Goal: Use online tool/utility: Utilize a website feature to perform a specific function

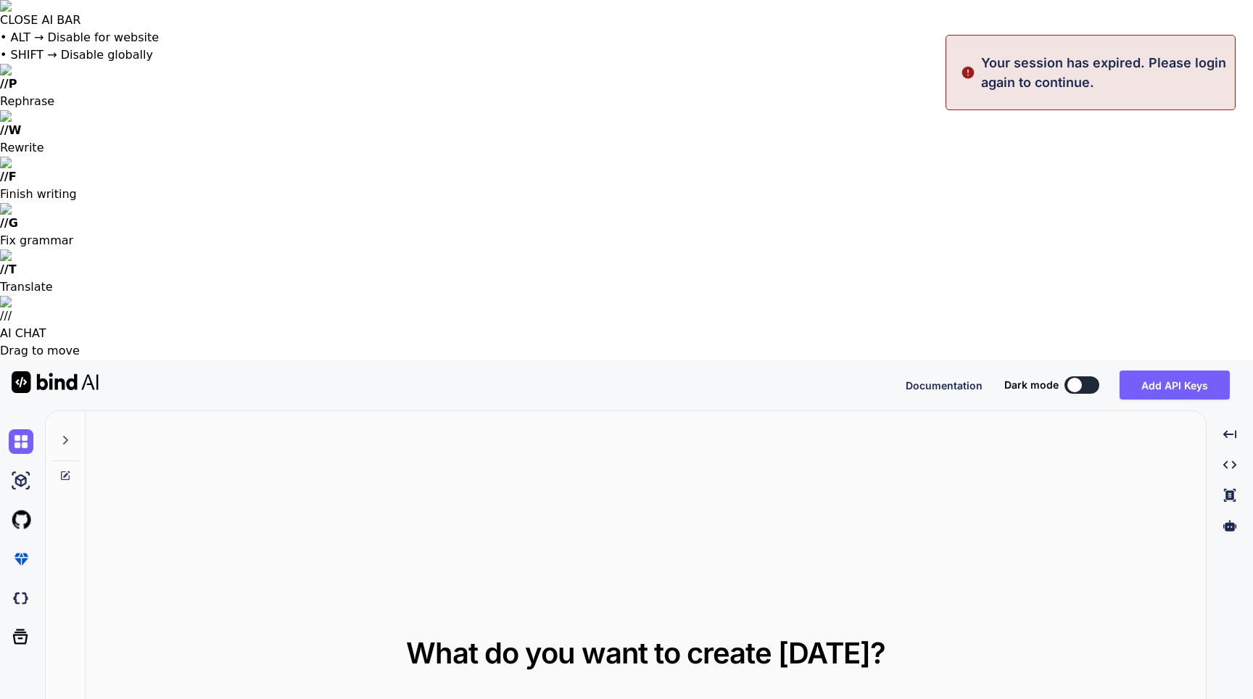
type textarea "x"
click at [1067, 370] on button "Sign in" at bounding box center [1068, 384] width 78 height 29
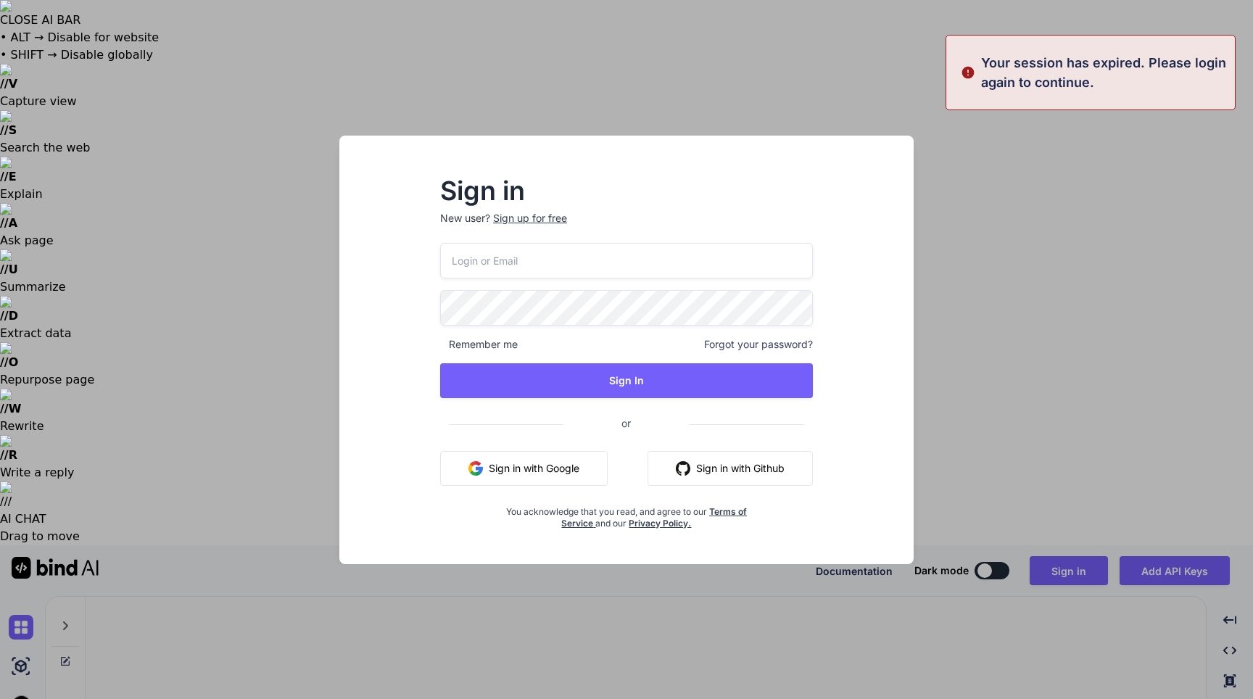
type input "ilari.heldan@gmail.com"
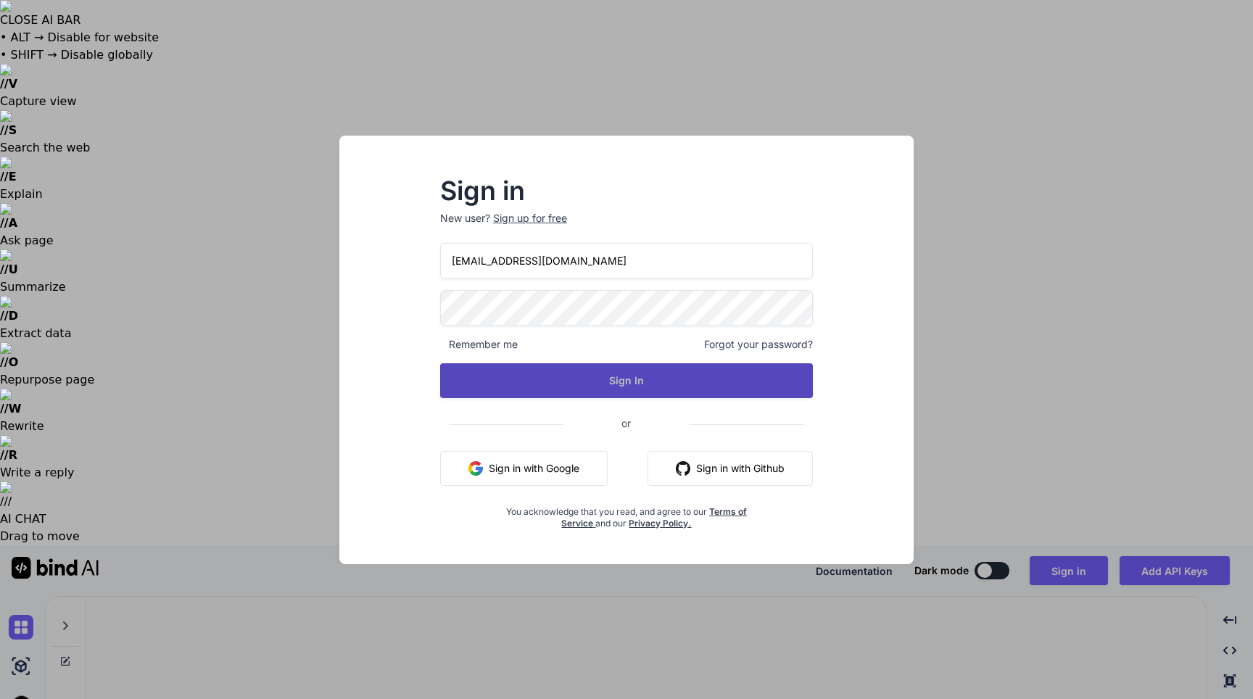
click at [546, 371] on button "Sign In" at bounding box center [626, 380] width 373 height 35
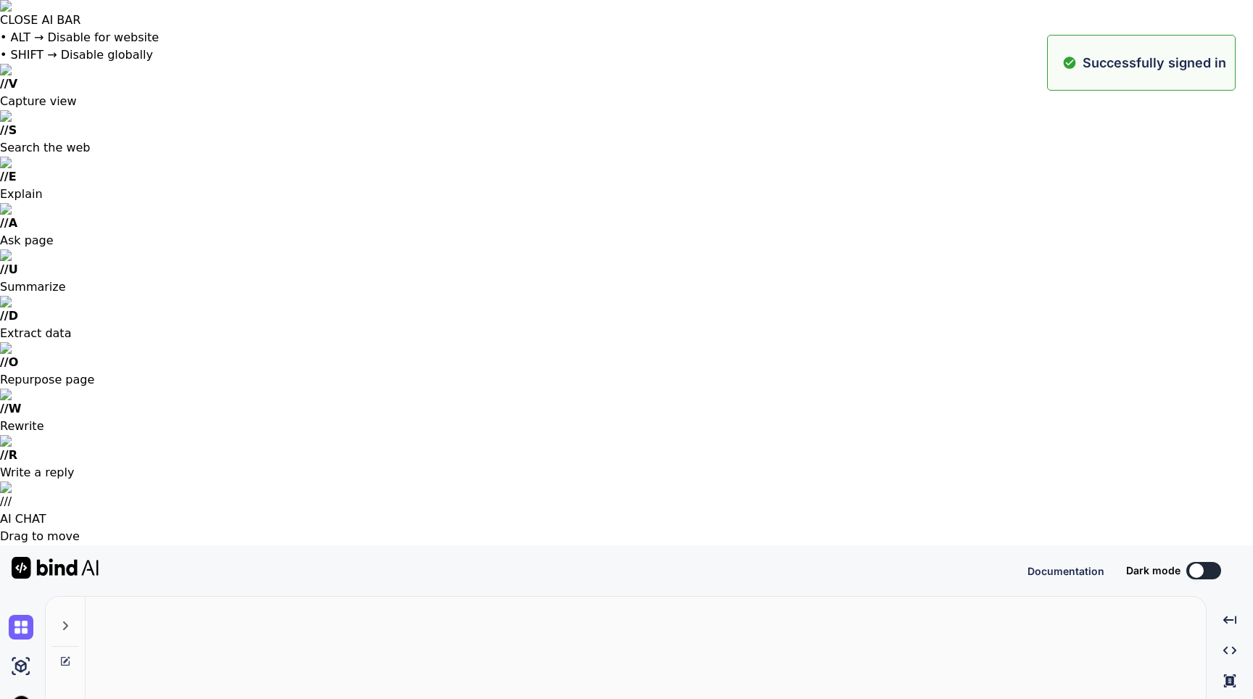
type textarea "x"
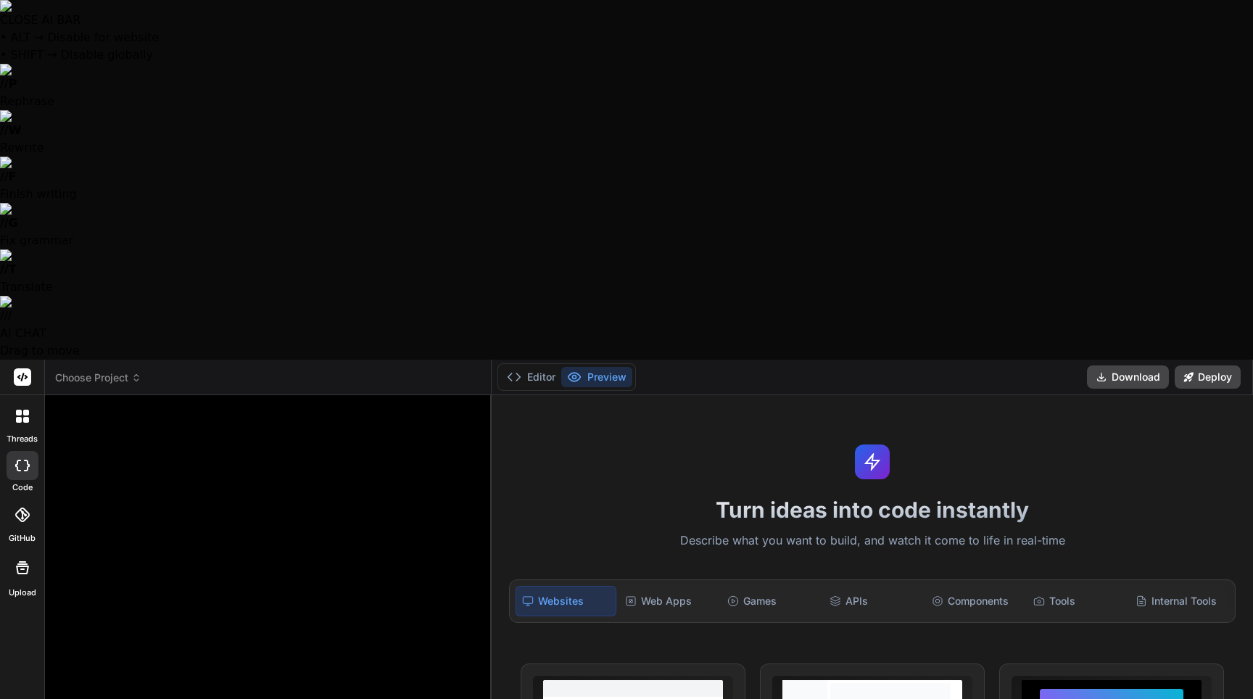
click at [208, 407] on div at bounding box center [269, 681] width 420 height 549
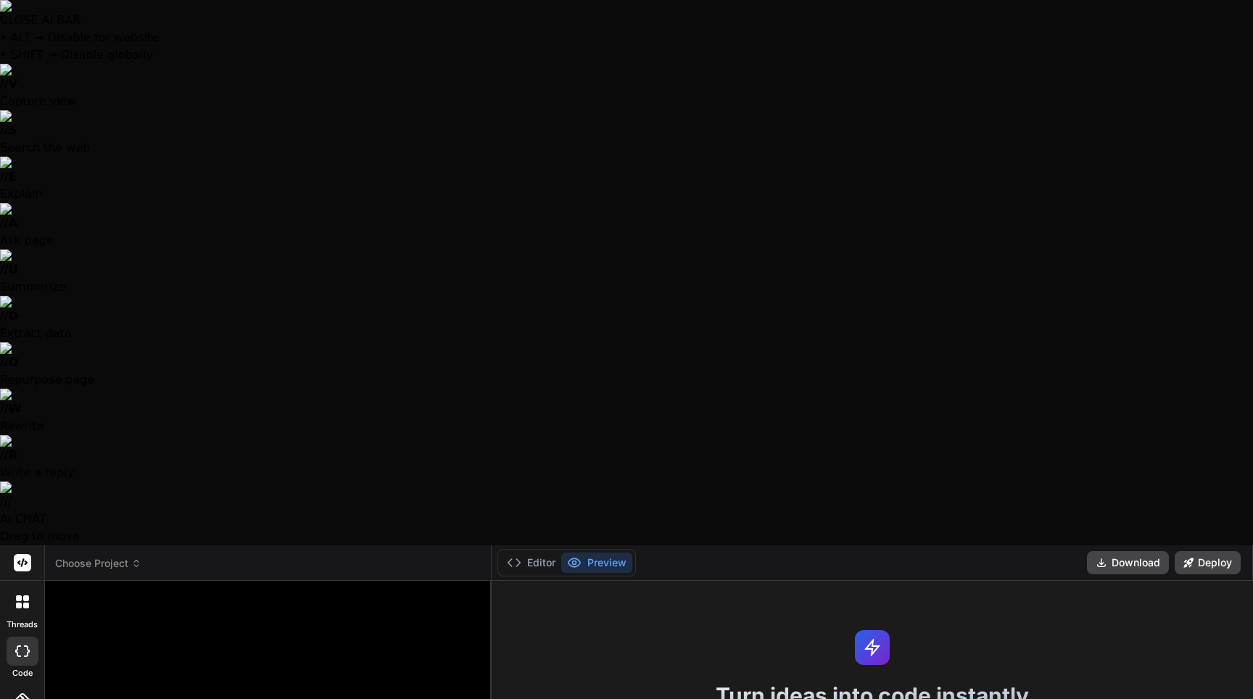
click at [136, 558] on icon at bounding box center [136, 563] width 10 height 10
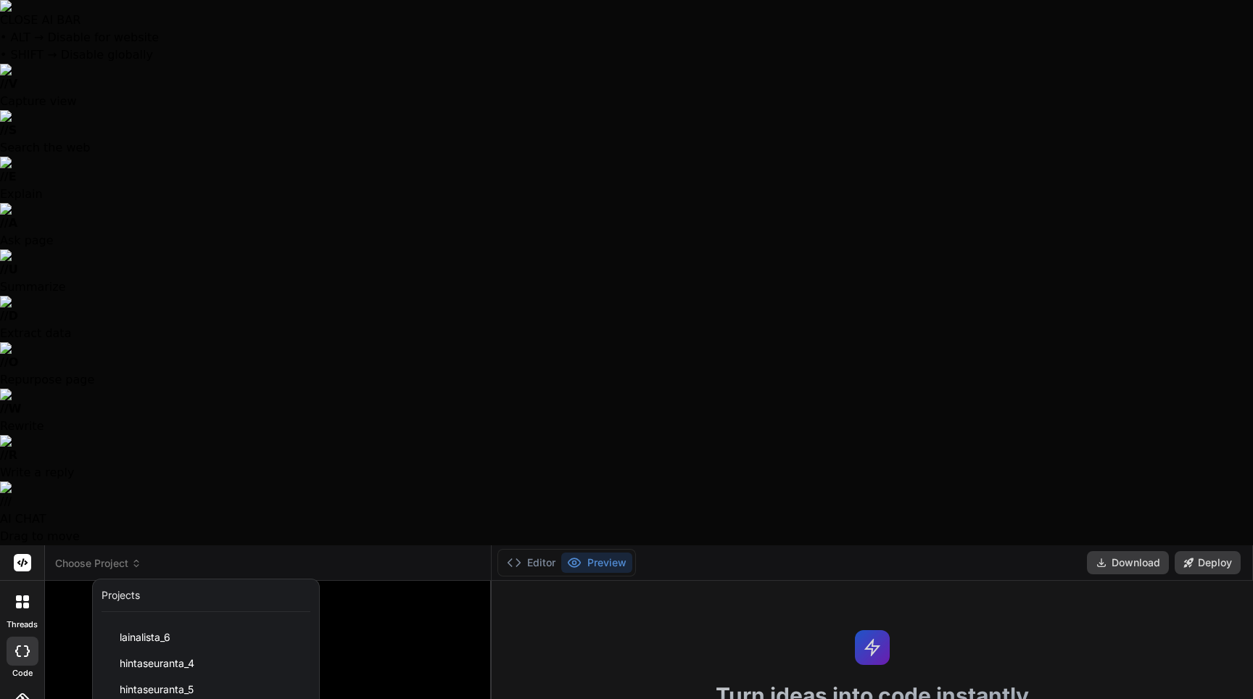
scroll to position [623, 0]
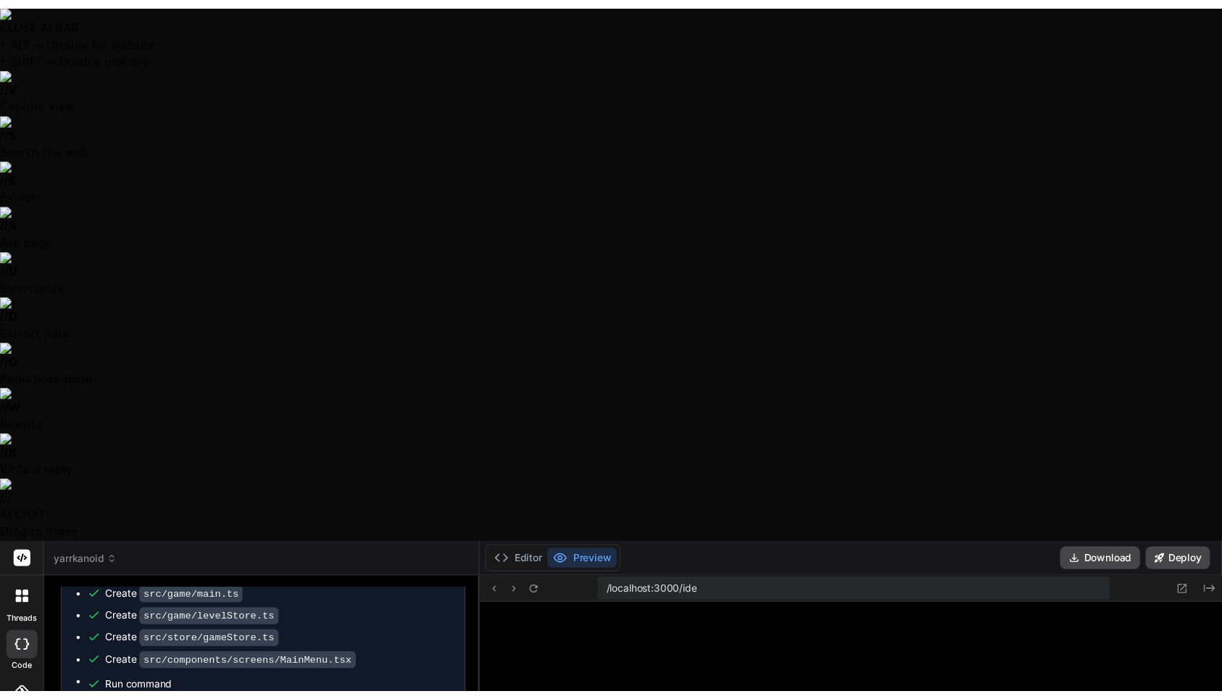
scroll to position [455, 0]
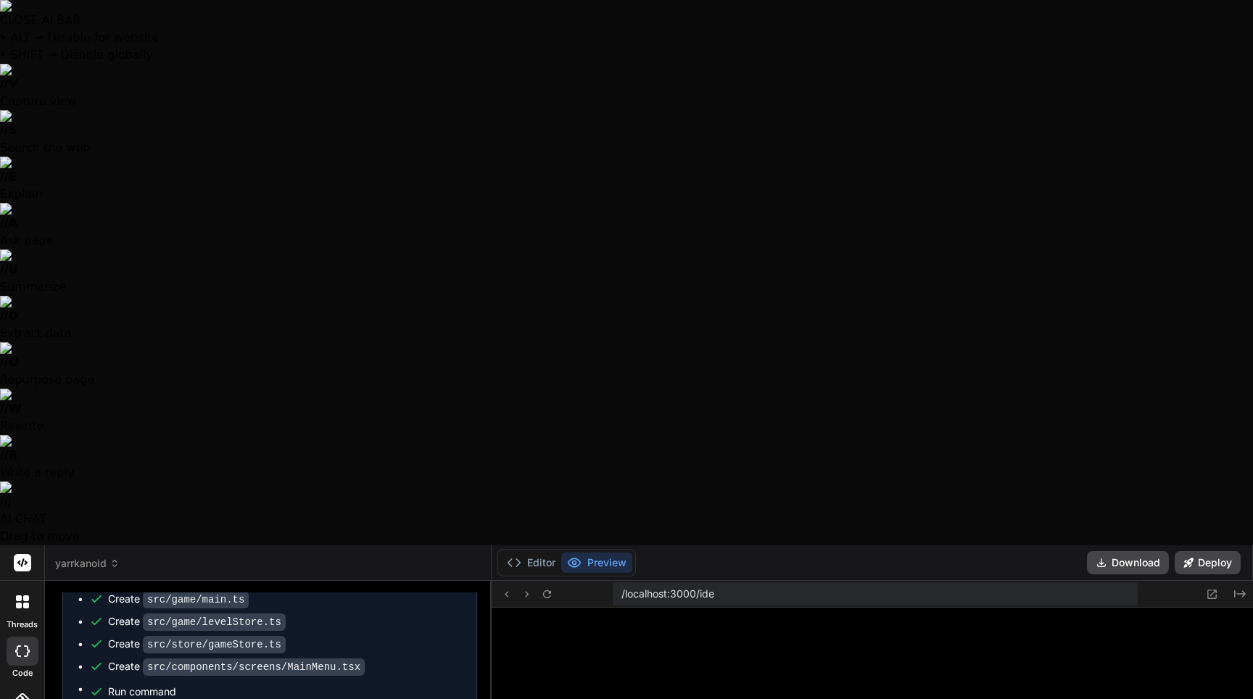
type textarea "x"
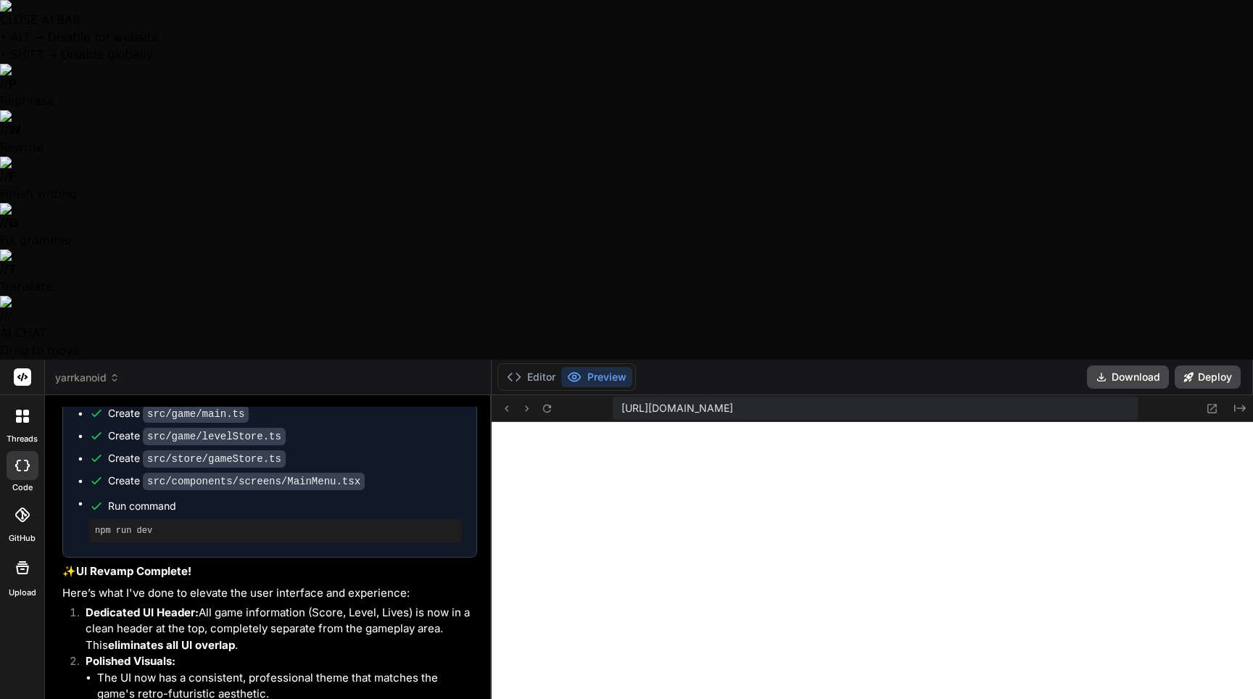
type textarea "P"
type textarea "x"
type textarea "Pl"
type textarea "x"
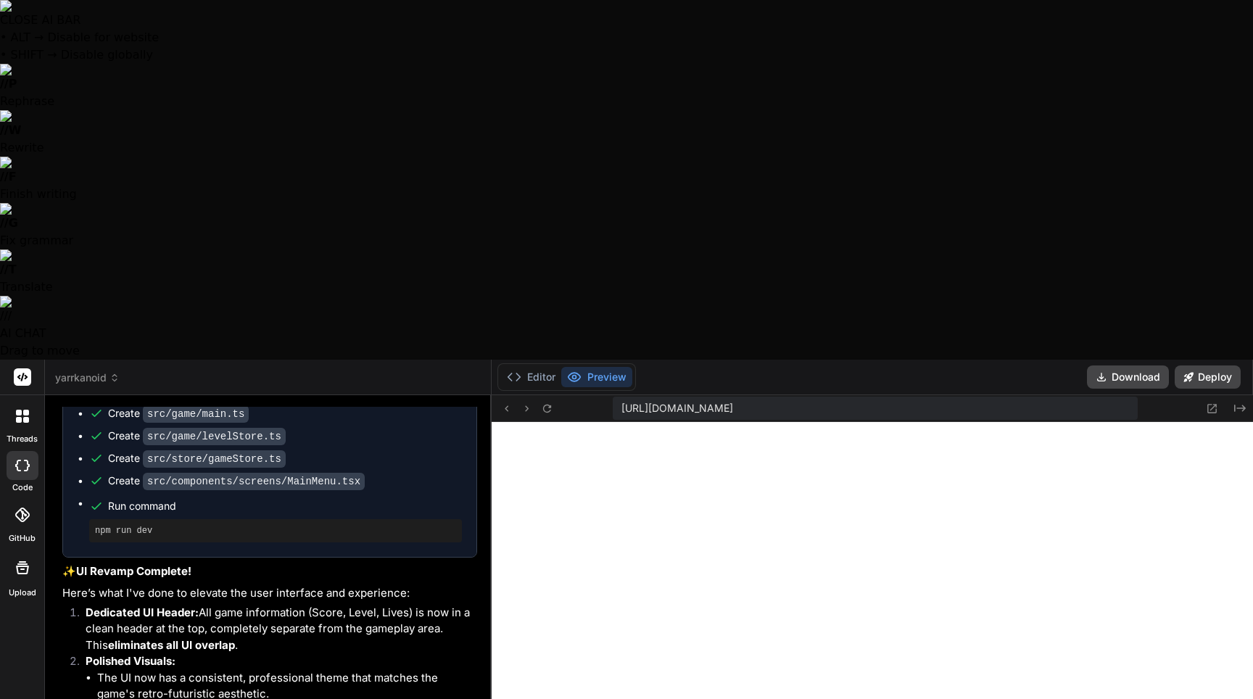
type textarea "Ple"
type textarea "x"
type textarea "Plea"
type textarea "x"
type textarea "Pleas"
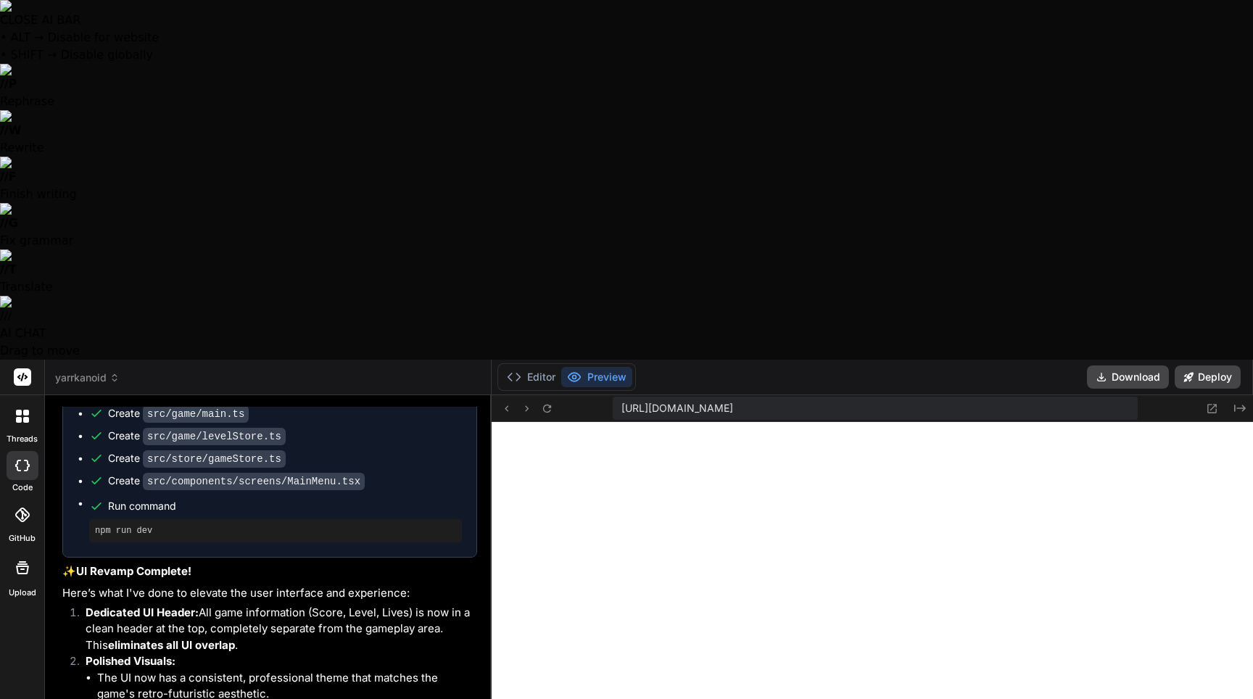
type textarea "x"
type textarea "Please"
type textarea "x"
type textarea "Please"
type textarea "x"
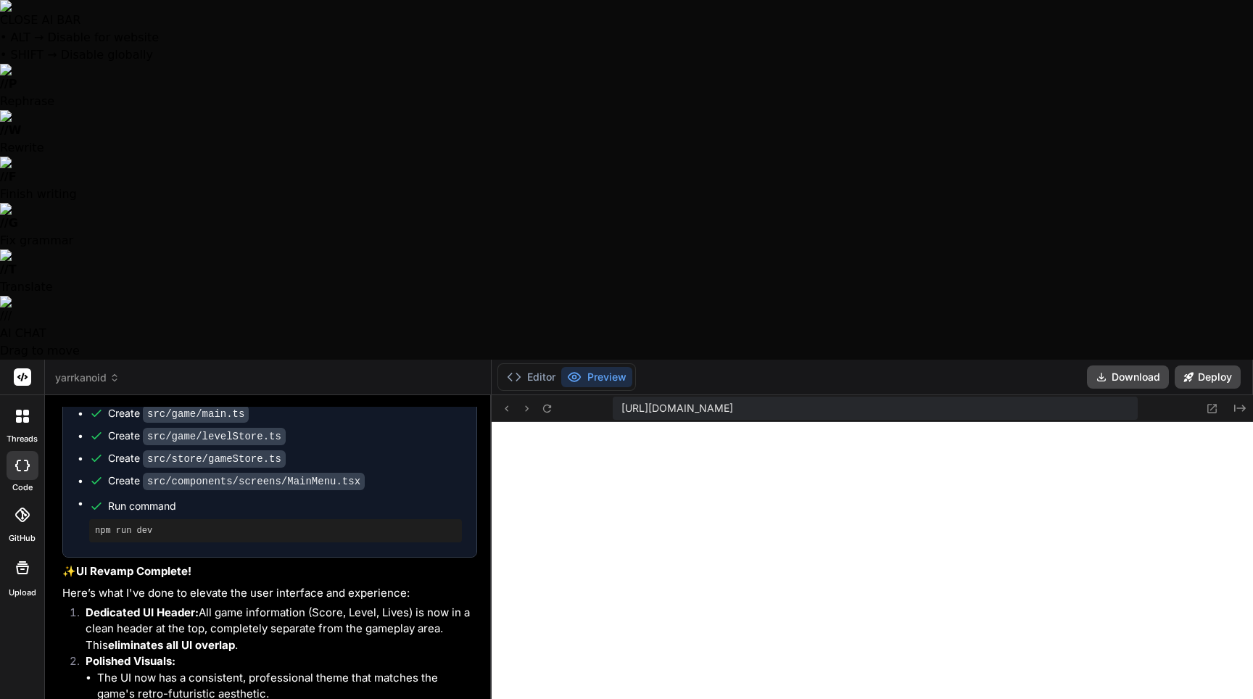
type textarea "Please a"
type textarea "x"
type textarea "Please ad"
type textarea "x"
type textarea "Please adj"
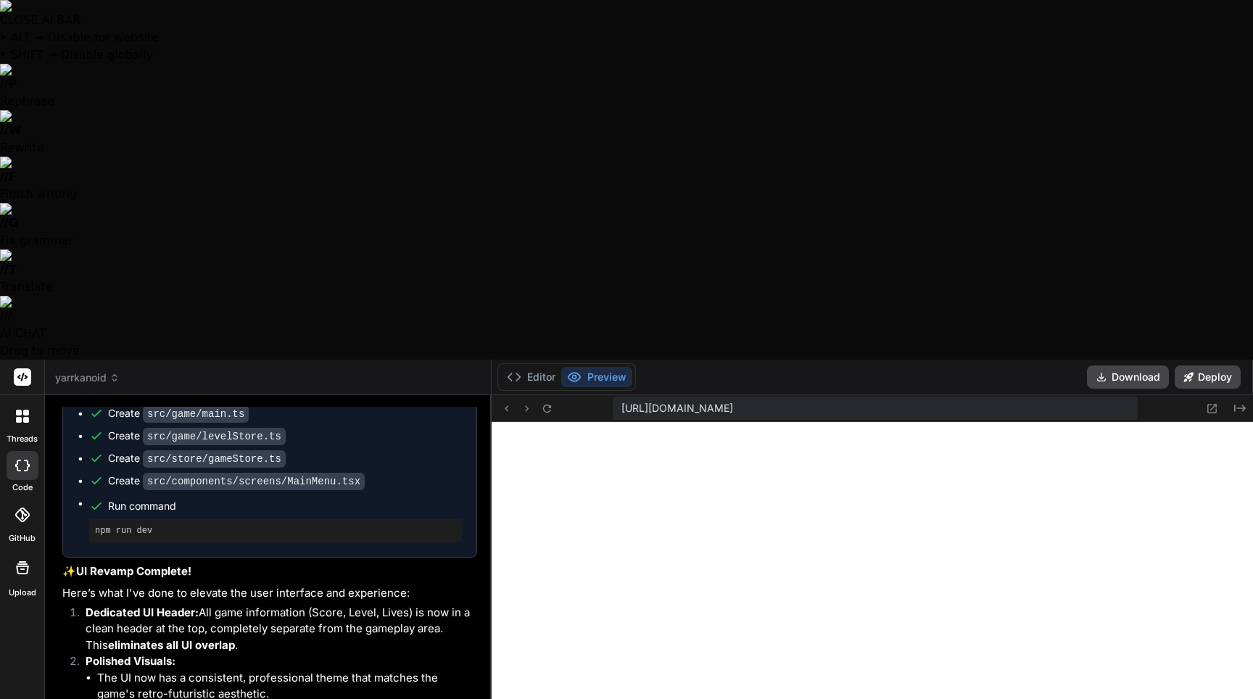
type textarea "x"
type textarea "Please adju"
type textarea "x"
type textarea "Please adjus"
type textarea "x"
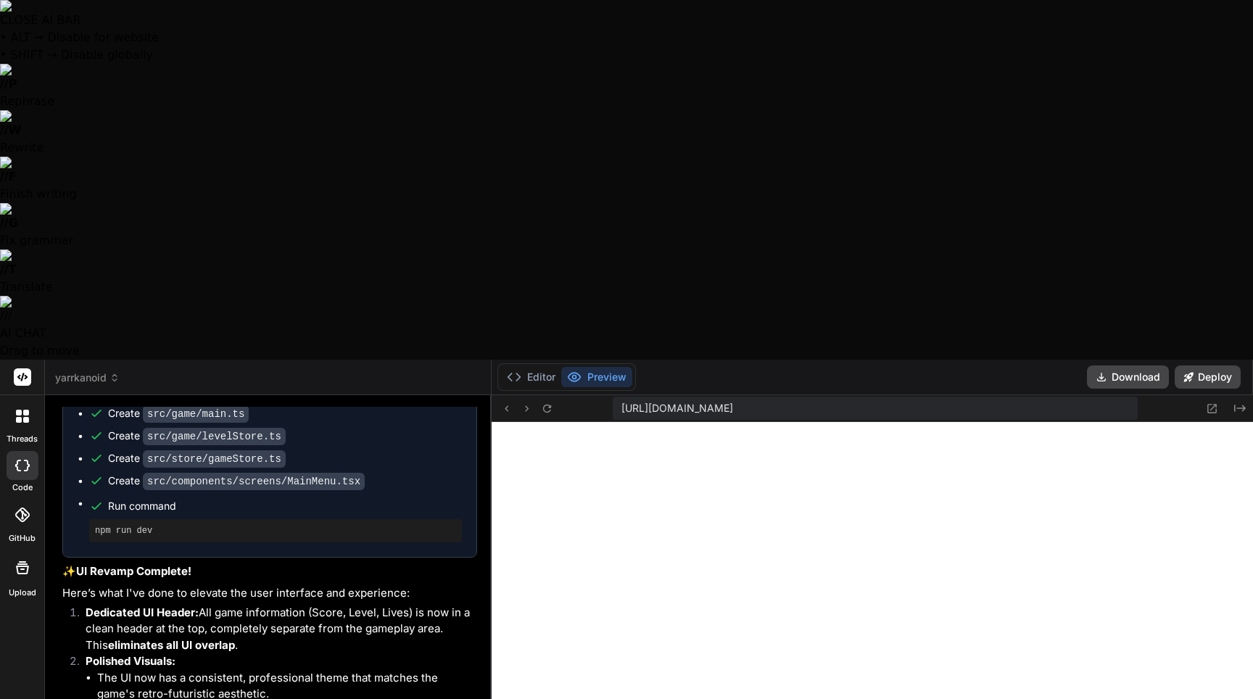
type textarea "Please adjust"
type textarea "x"
type textarea "Please adjust"
type textarea "x"
type textarea "Please adjust t"
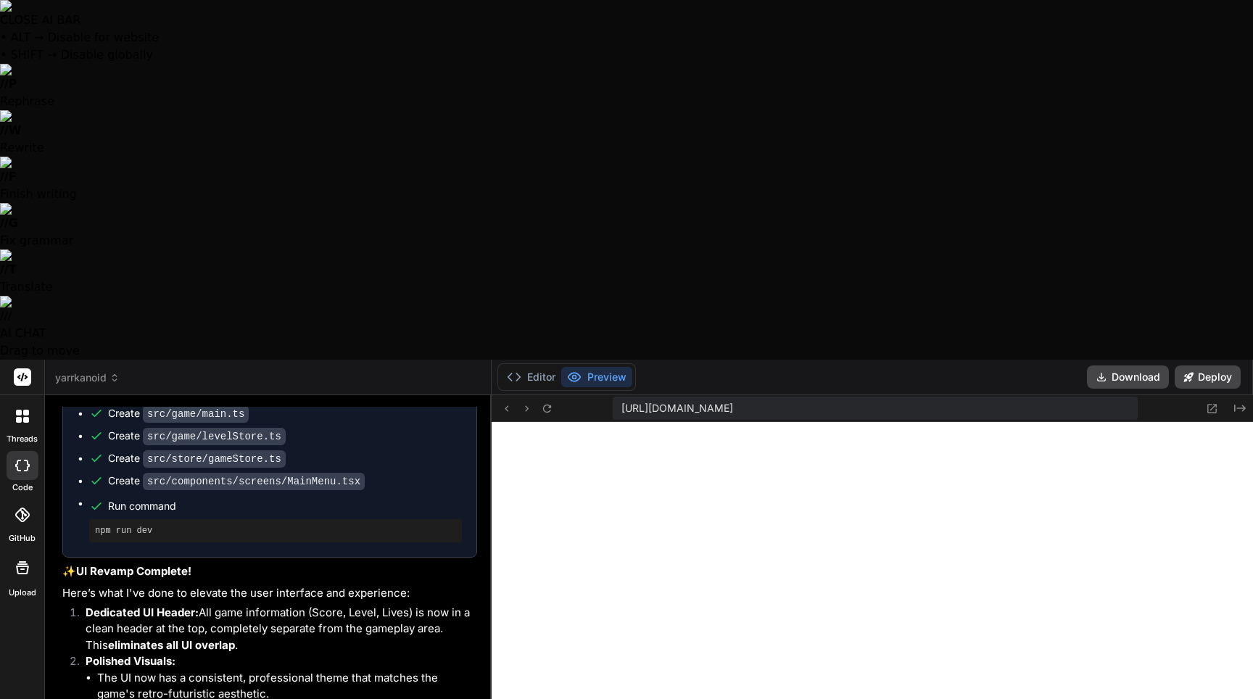
type textarea "x"
type textarea "Please adjust th"
type textarea "x"
type textarea "Please adjust the"
type textarea "x"
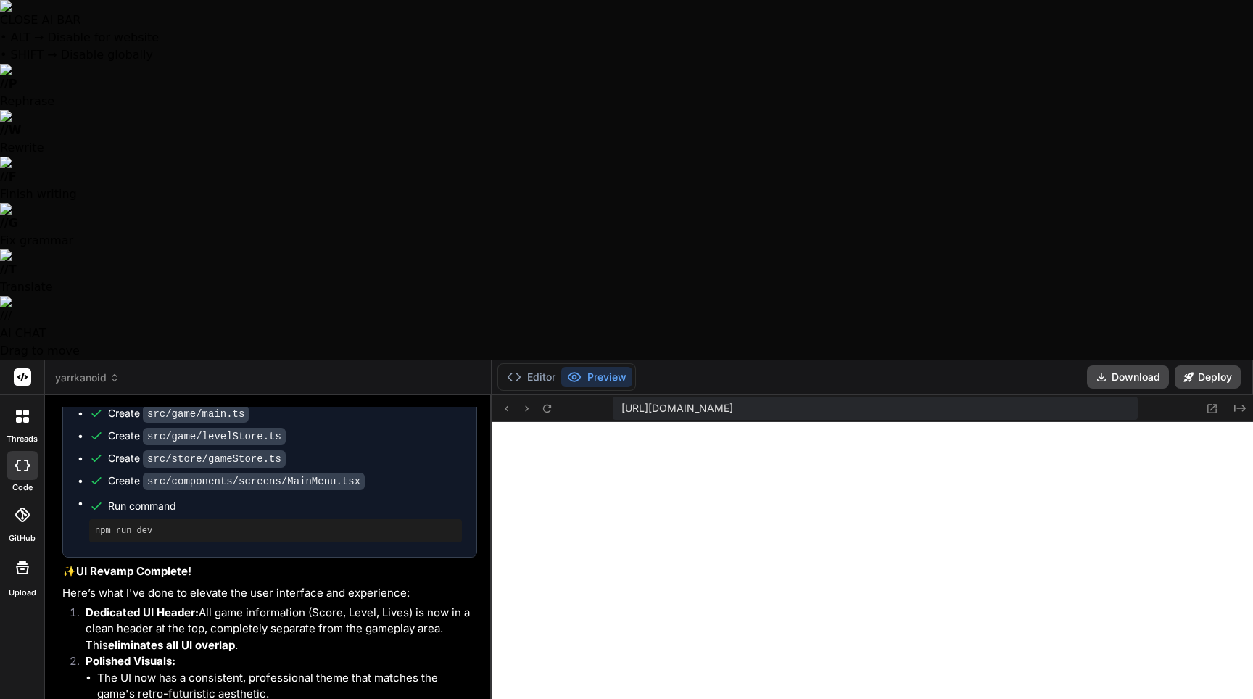
type textarea "Please adjust the"
type textarea "x"
type textarea "Please adjust the ""
type textarea "x"
type textarea "Please adjust the "P"
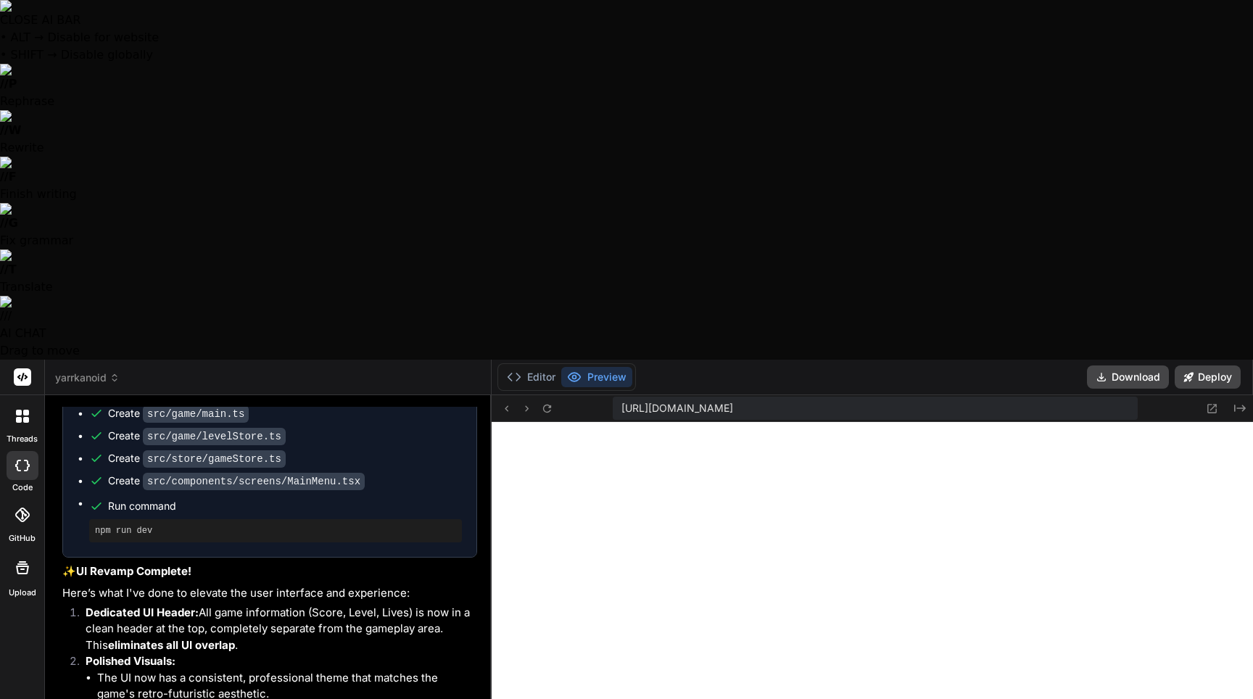
type textarea "x"
type textarea "Please adjust the "Pe"
type textarea "x"
type textarea "Please adjust the "P"
type textarea "x"
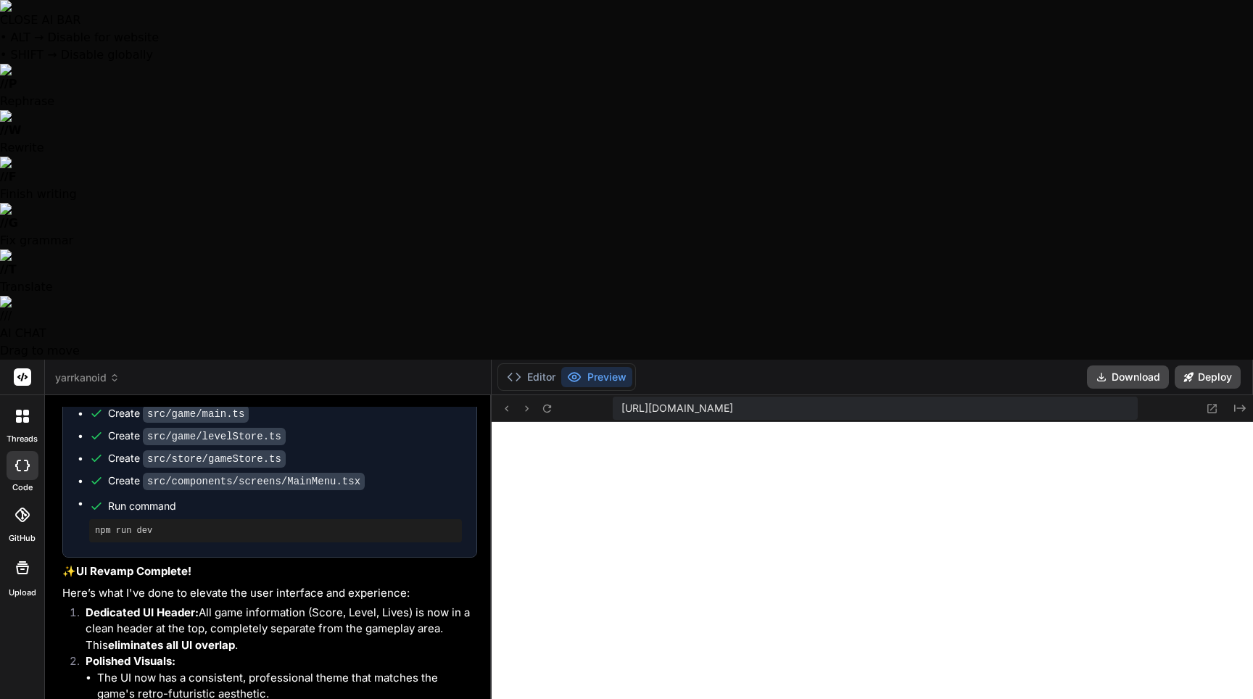
type textarea "Please adjust the "Pr"
type textarea "x"
type textarea "Please adjust the "Pre"
type textarea "x"
type textarea "Please adjust the "Pres"
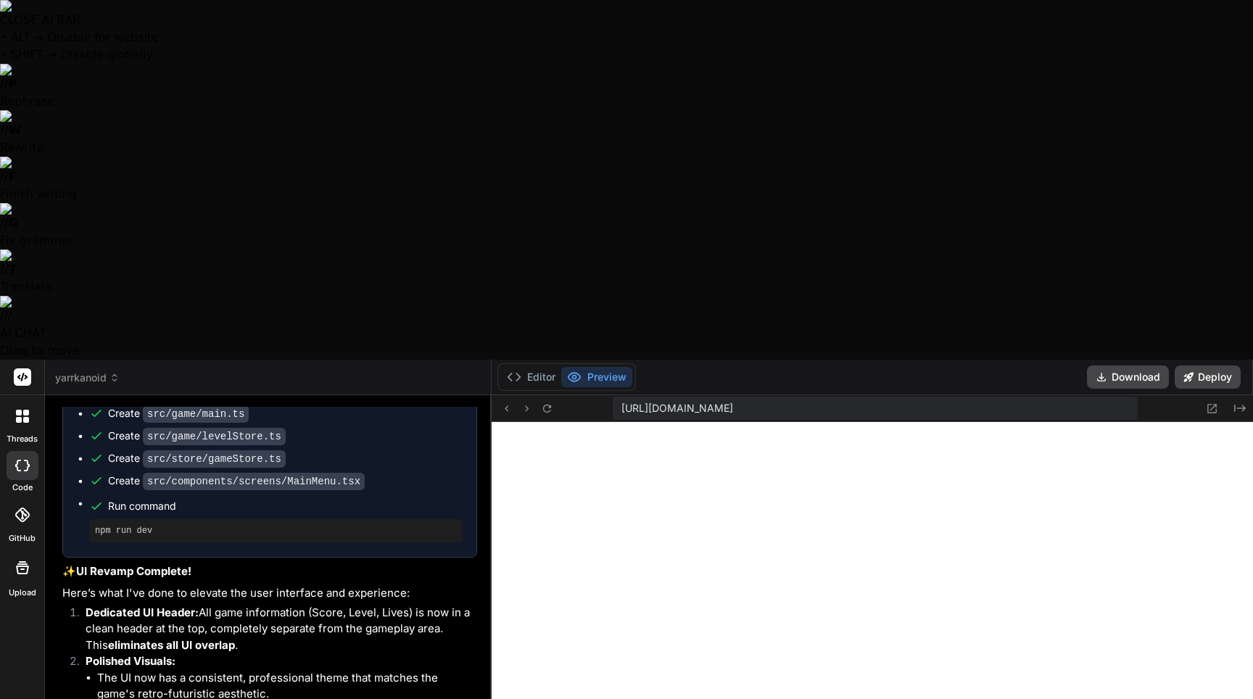
type textarea "x"
type textarea "Please adjust the "Press"
type textarea "x"
type textarea "Please adjust the "Press"
type textarea "x"
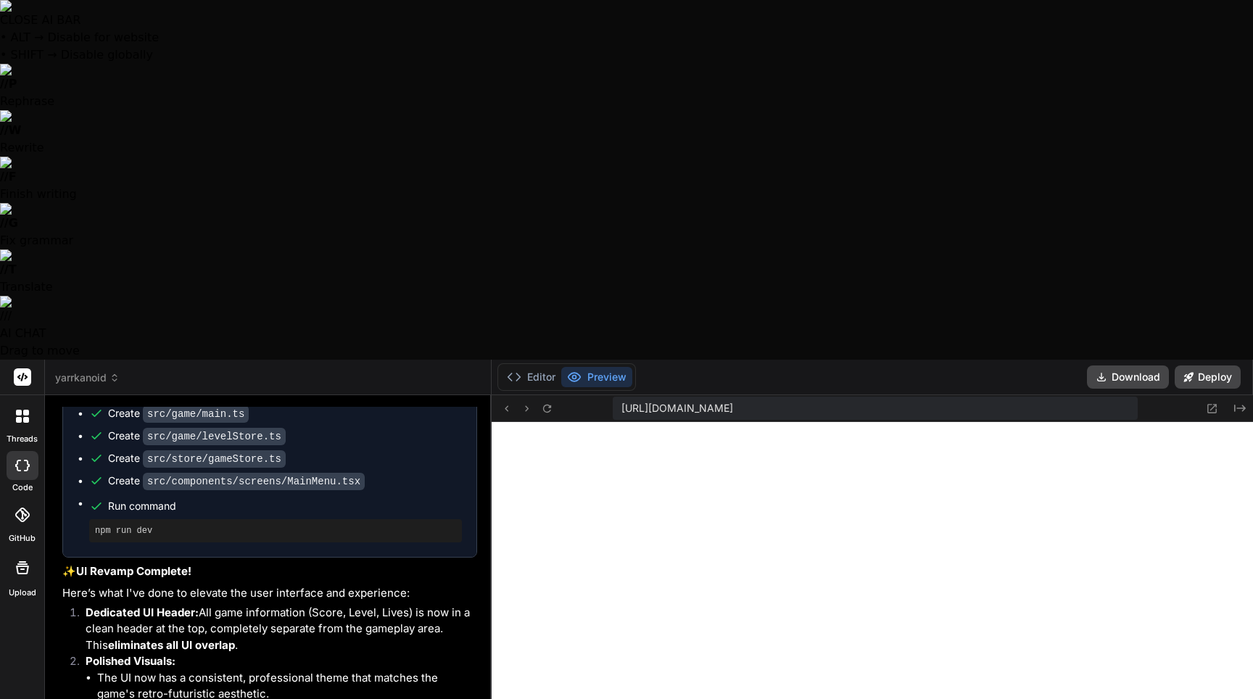
type textarea "Please adjust the "Press s"
type textarea "x"
type textarea "Please adjust the "Press sp"
type textarea "x"
type textarea "Please adjust the "Press spa"
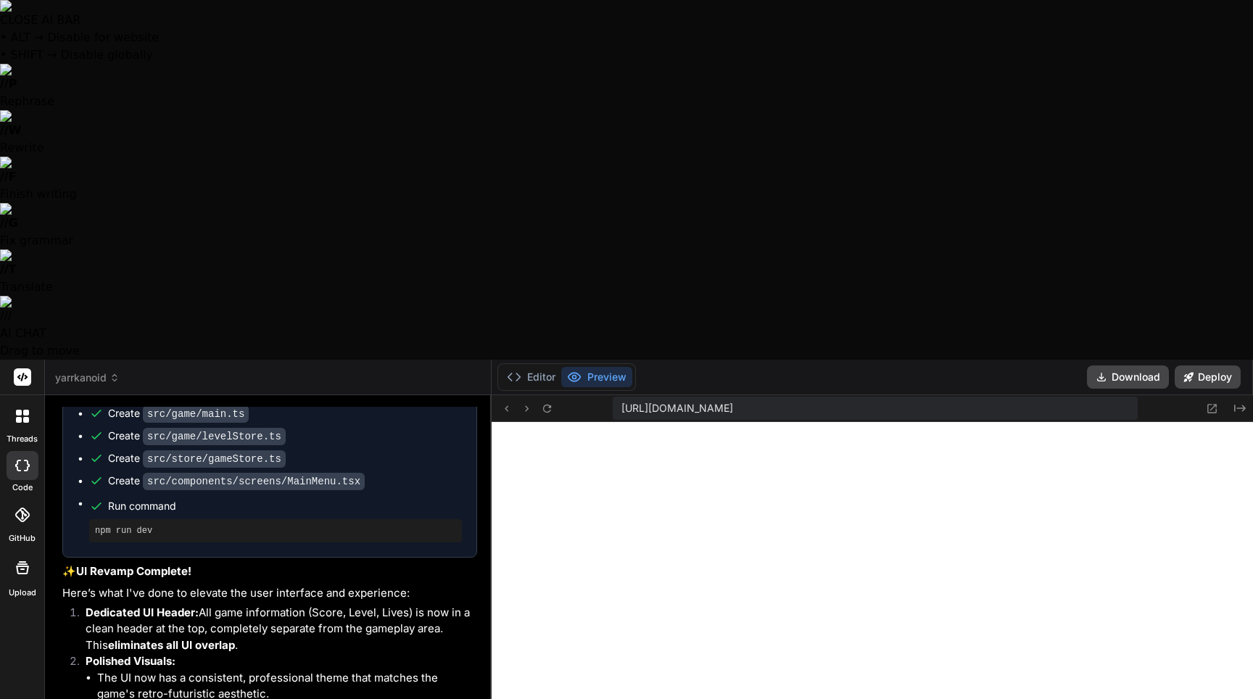
type textarea "x"
type textarea "Please adjust the "Press sp"
type textarea "x"
type textarea "Please adjust the "Press s"
type textarea "x"
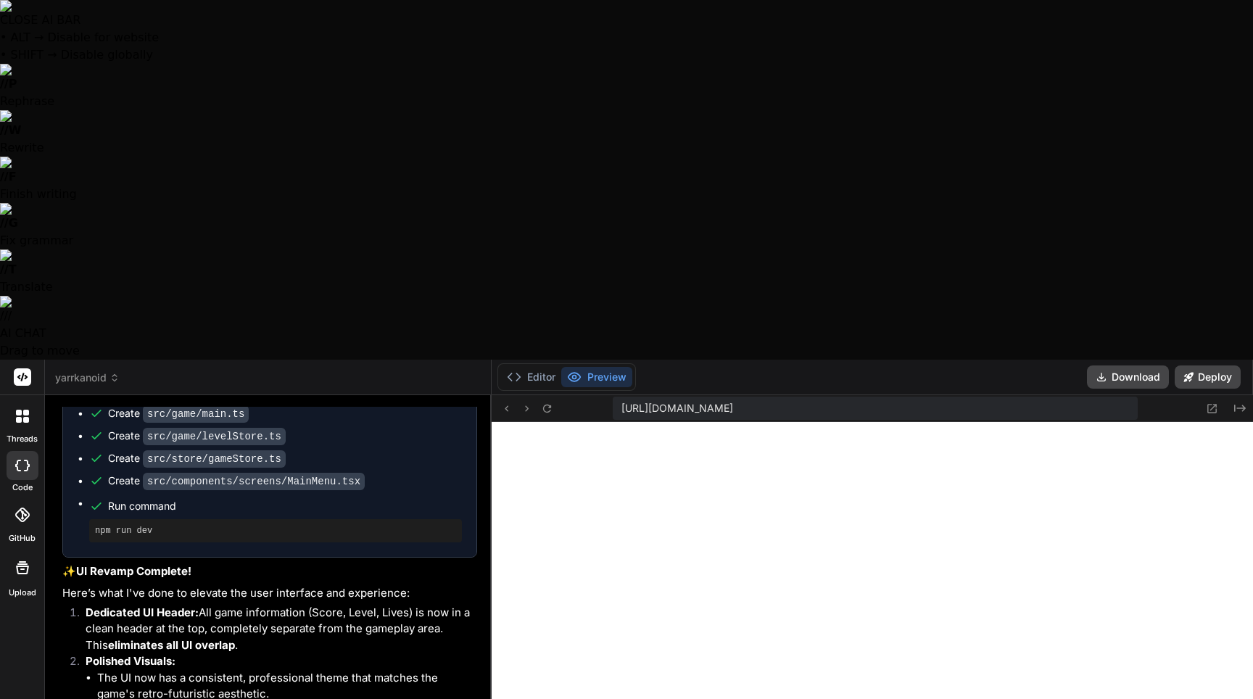
type textarea "Please adjust the "Press"
type textarea "x"
type textarea "Please adjust the "Press S"
type textarea "x"
type textarea "Please adjust the "Press SP"
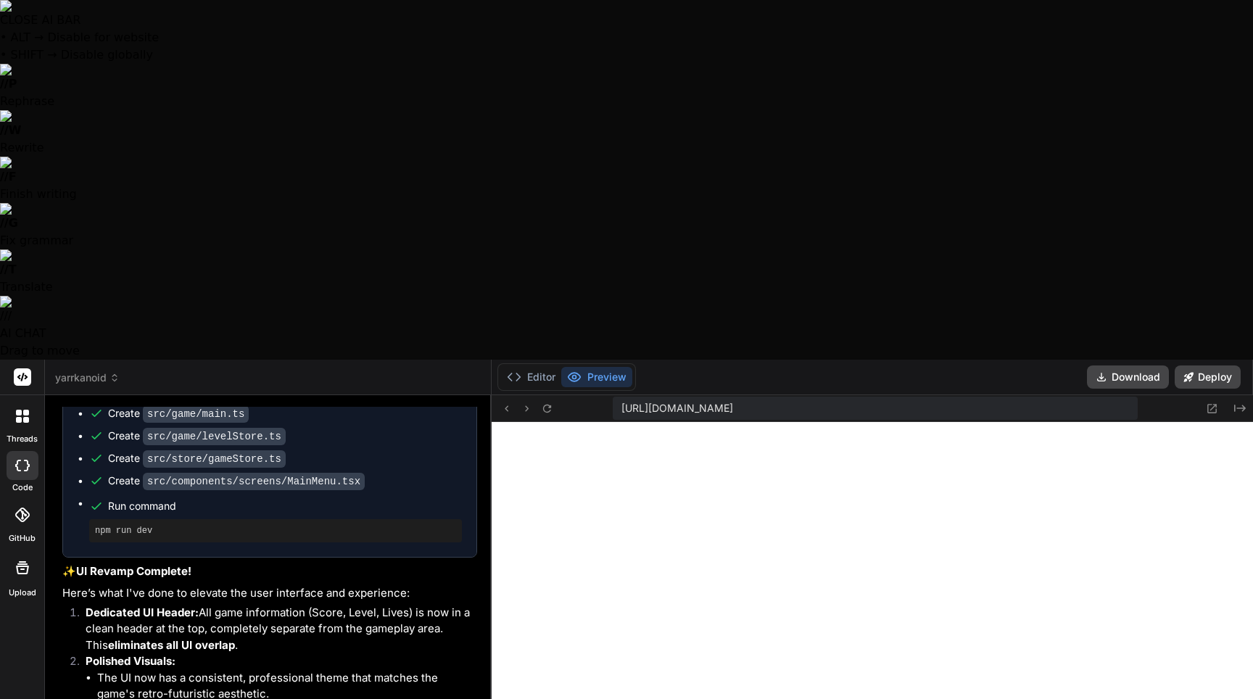
type textarea "x"
type textarea "Please adjust the "Press SPA"
type textarea "x"
type textarea "Please adjust the "Press SPAC"
type textarea "x"
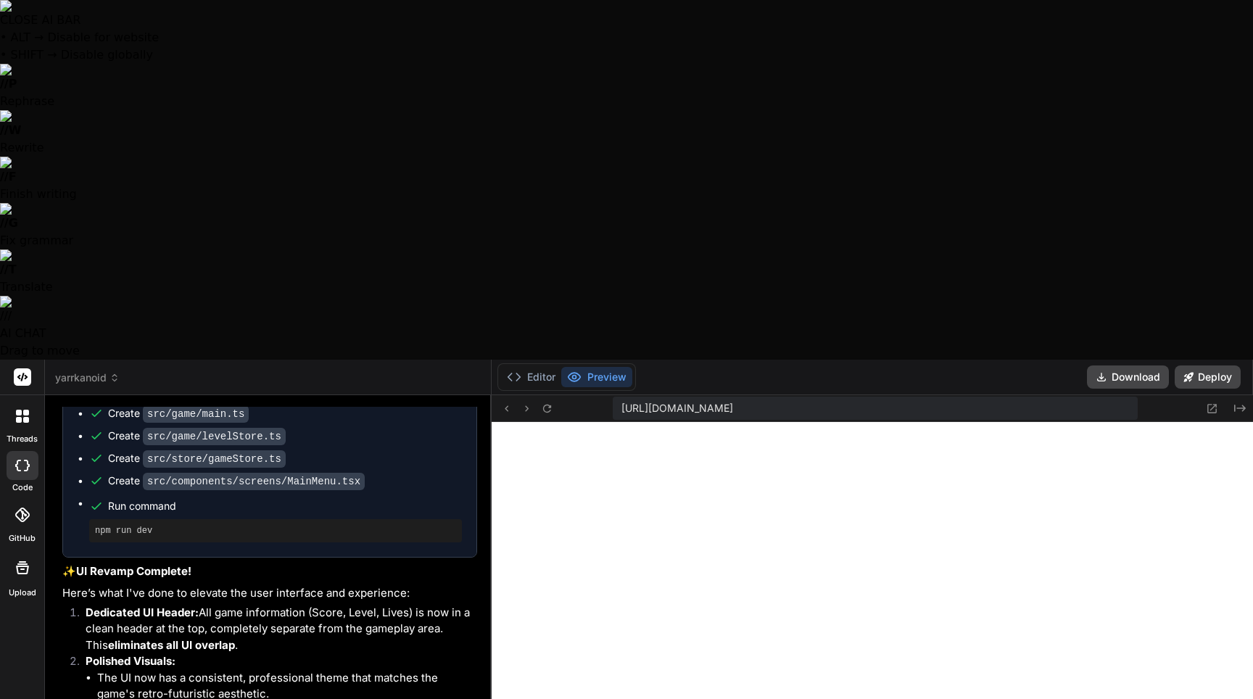
type textarea "Please adjust the "Press SPACE"
type textarea "x"
type textarea "Please adjust the "Press SPACE"
type textarea "x"
type textarea "Please adjust the "Press SPACE t"
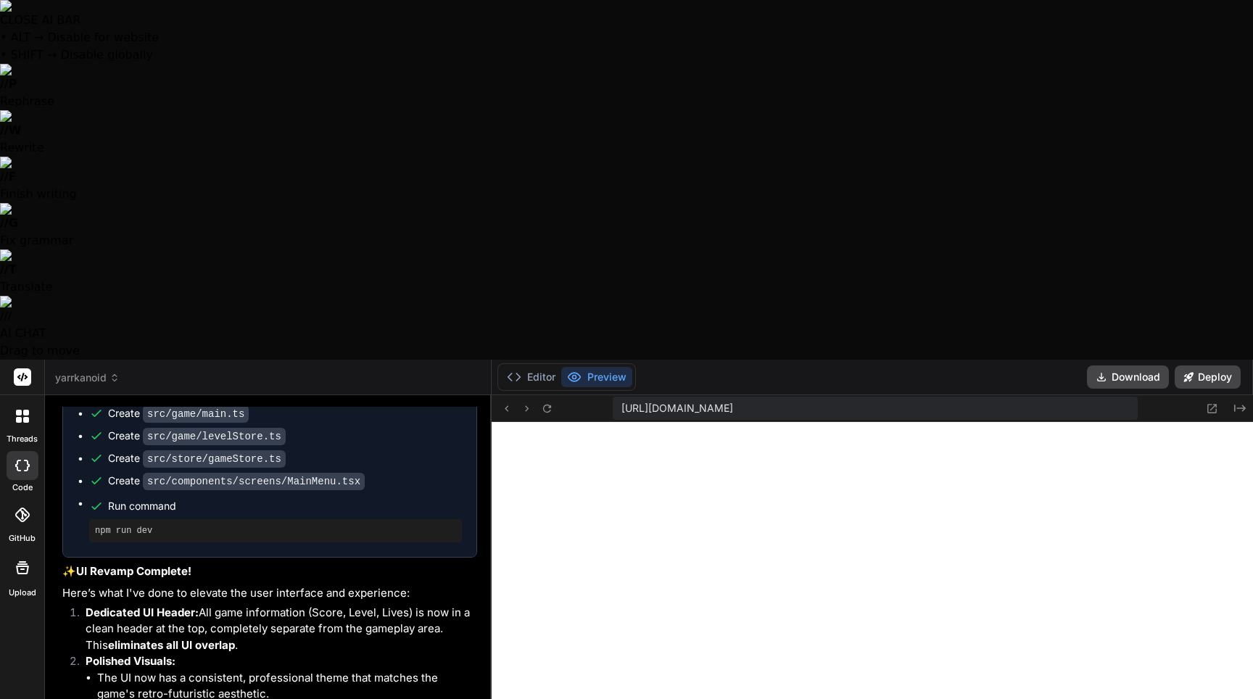
type textarea "x"
type textarea "Please adjust the "Press SPACE to"
type textarea "x"
type textarea "Please adjust the "Press SPACE to"
type textarea "x"
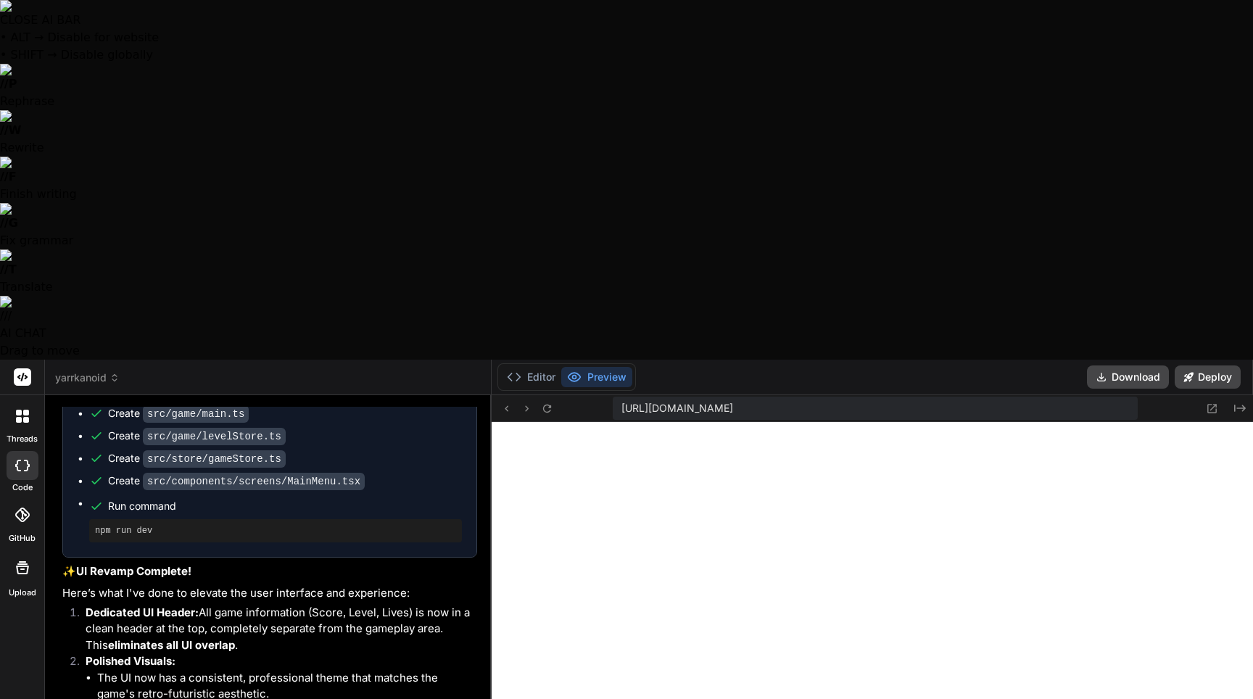
type textarea "Please adjust the "Press SPACE to l"
type textarea "x"
type textarea "Please adjust the "Press SPACE to la"
type textarea "x"
type textarea "Please adjust the "Press SPACE to lau"
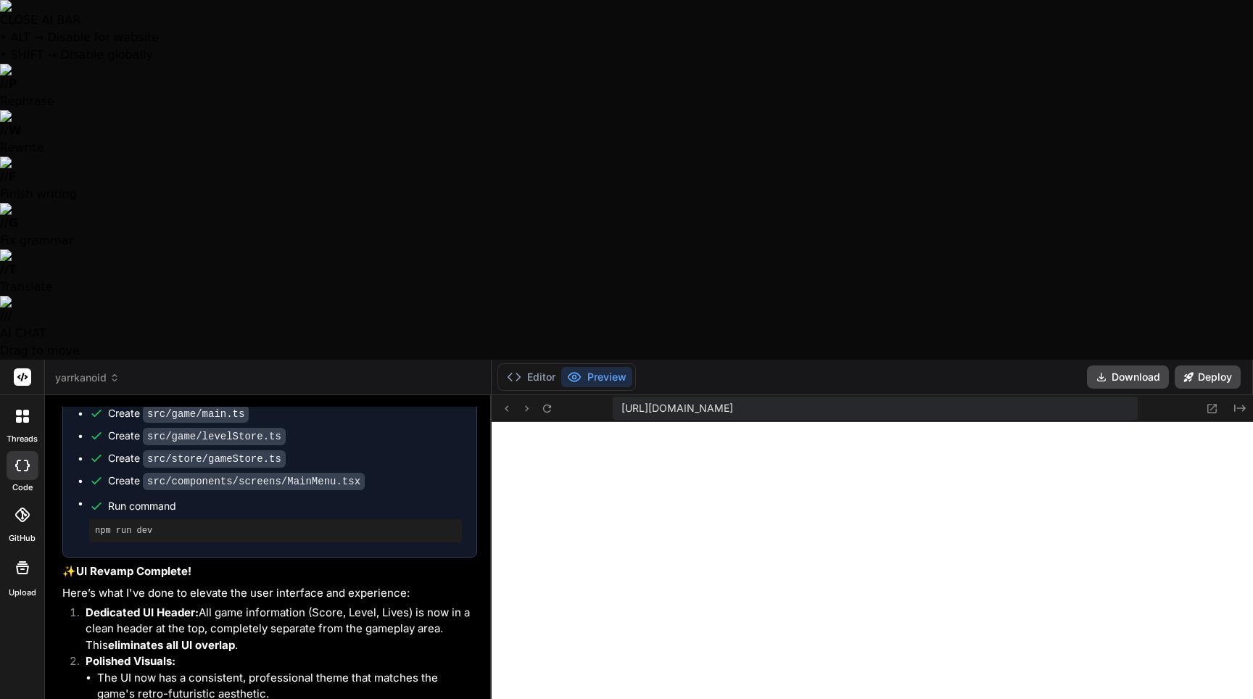
type textarea "x"
type textarea "Please adjust the "Press SPACE to laun"
type textarea "x"
type textarea "Please adjust the "Press SPACE to launc"
type textarea "x"
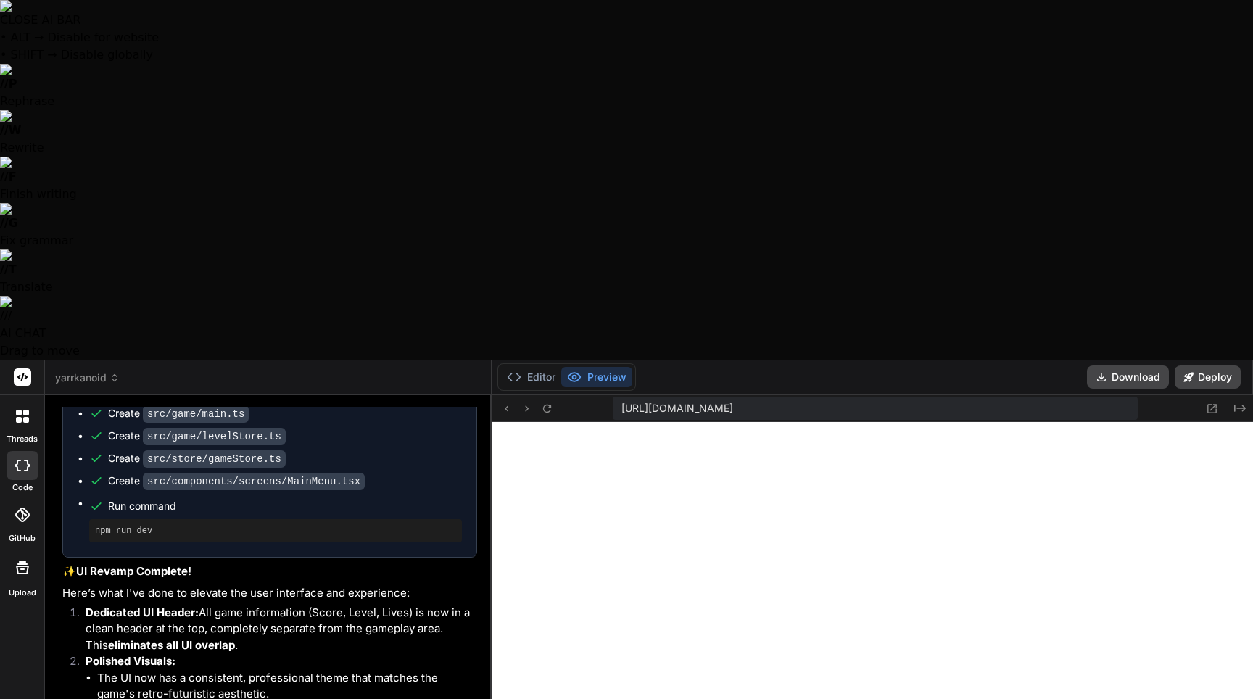
type textarea "Please adjust the "Press SPACE to launch"
type textarea "x"
type textarea "Please adjust the "Press SPACE to launch!"
type textarea "x"
type textarea "Please adjust the "Press SPACE to launch!""
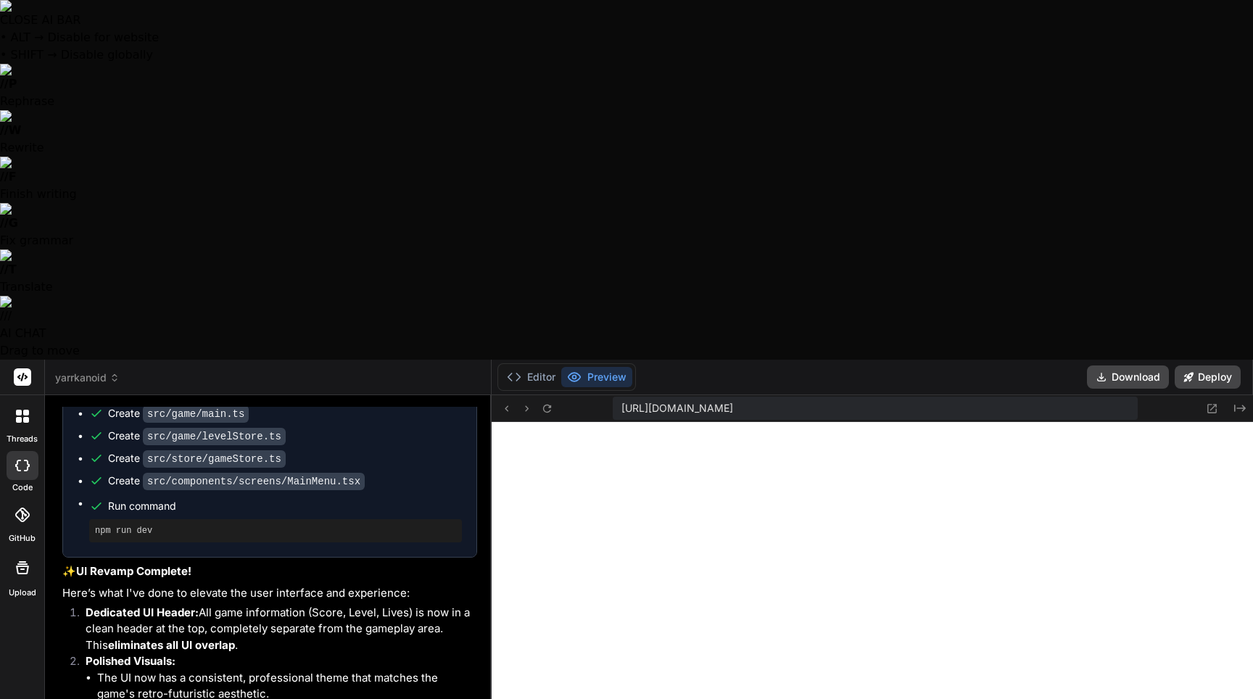
type textarea "x"
type textarea "Please adjust the "Press SPACE to launch!""
type textarea "x"
type textarea "Please adjust the "Press SPACE to launch!" t"
type textarea "x"
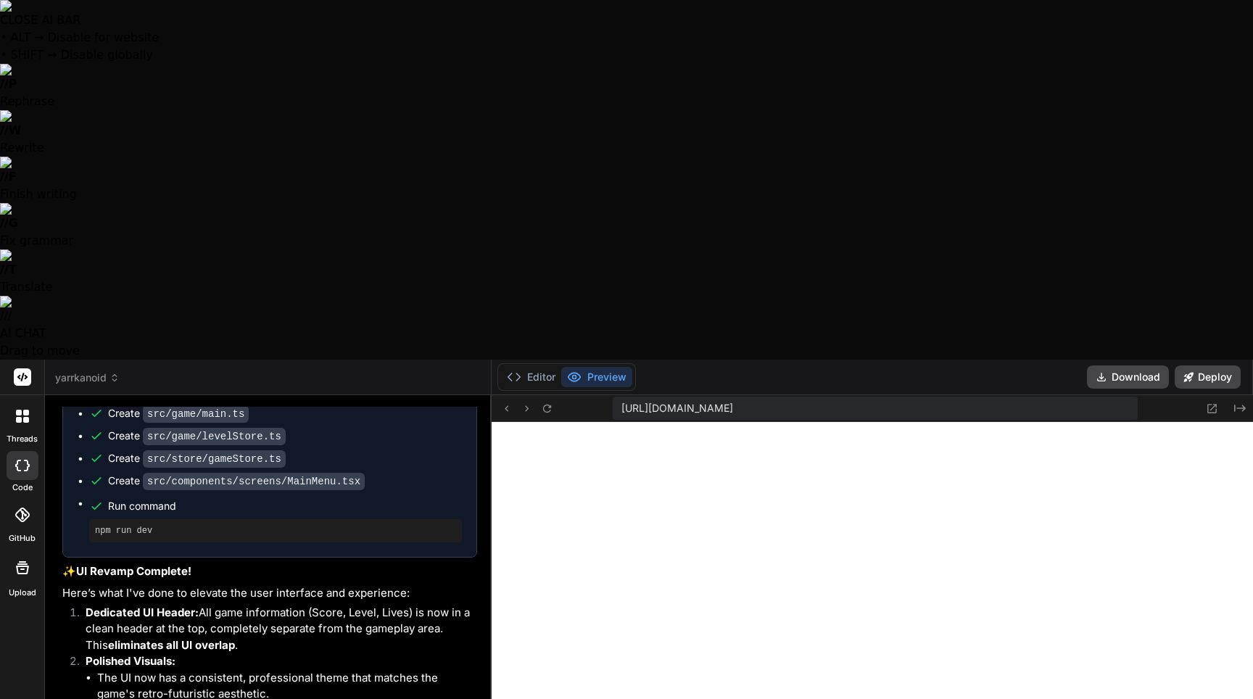
type textarea "Please adjust the "Press SPACE to launch!" te"
type textarea "x"
type textarea "Please adjust the "Press SPACE to launch!" tex"
type textarea "x"
type textarea "Please adjust the "Press SPACE to launch!" text"
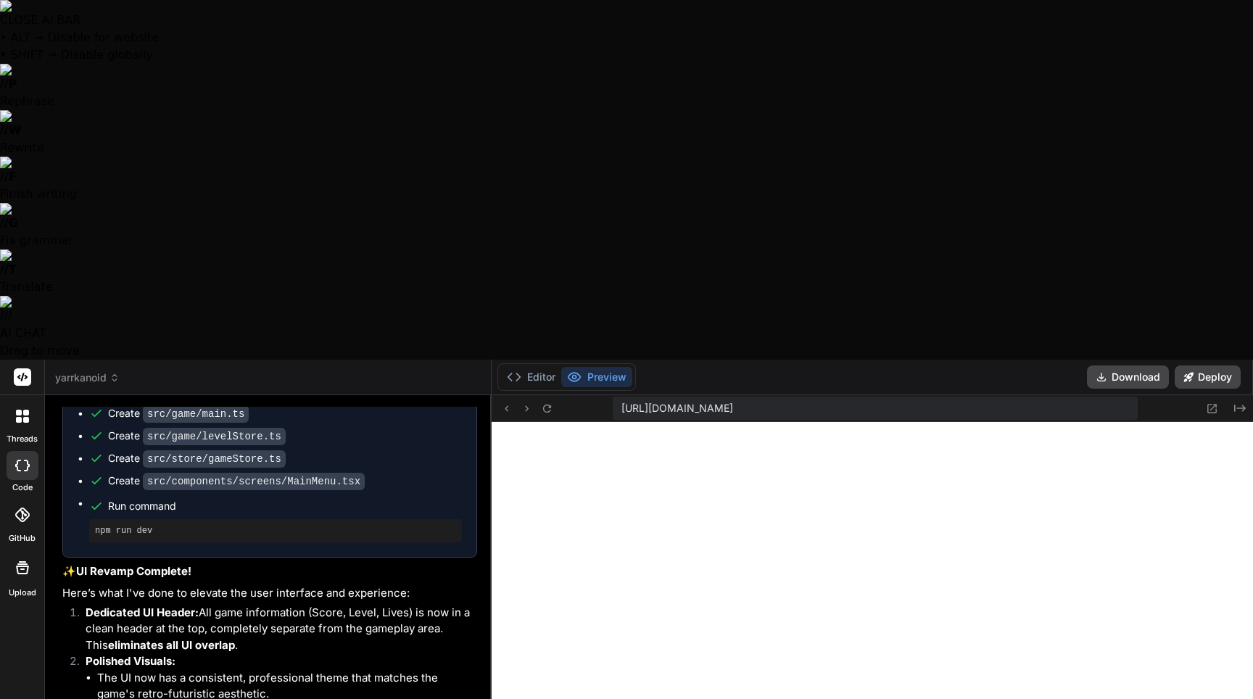
type textarea "x"
type textarea "Please adjust the "Press SPACE to launch!" text"
type textarea "x"
type textarea "Please adjust the "Press SPACE to launch!" text"
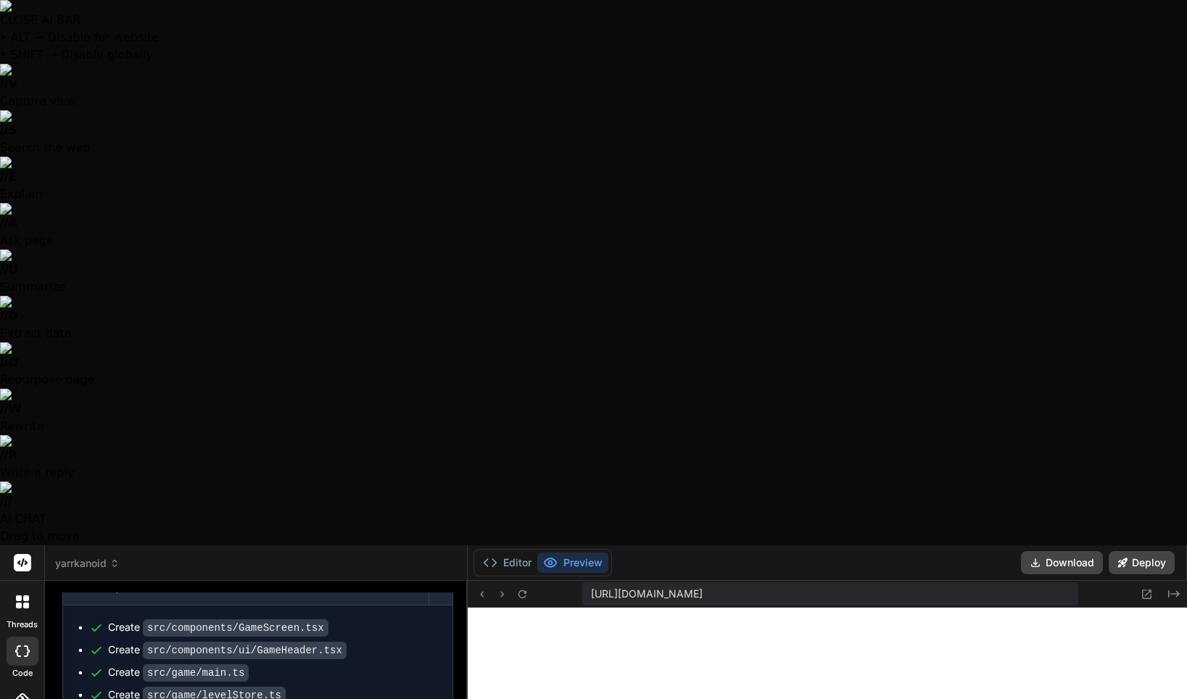
type textarea "x"
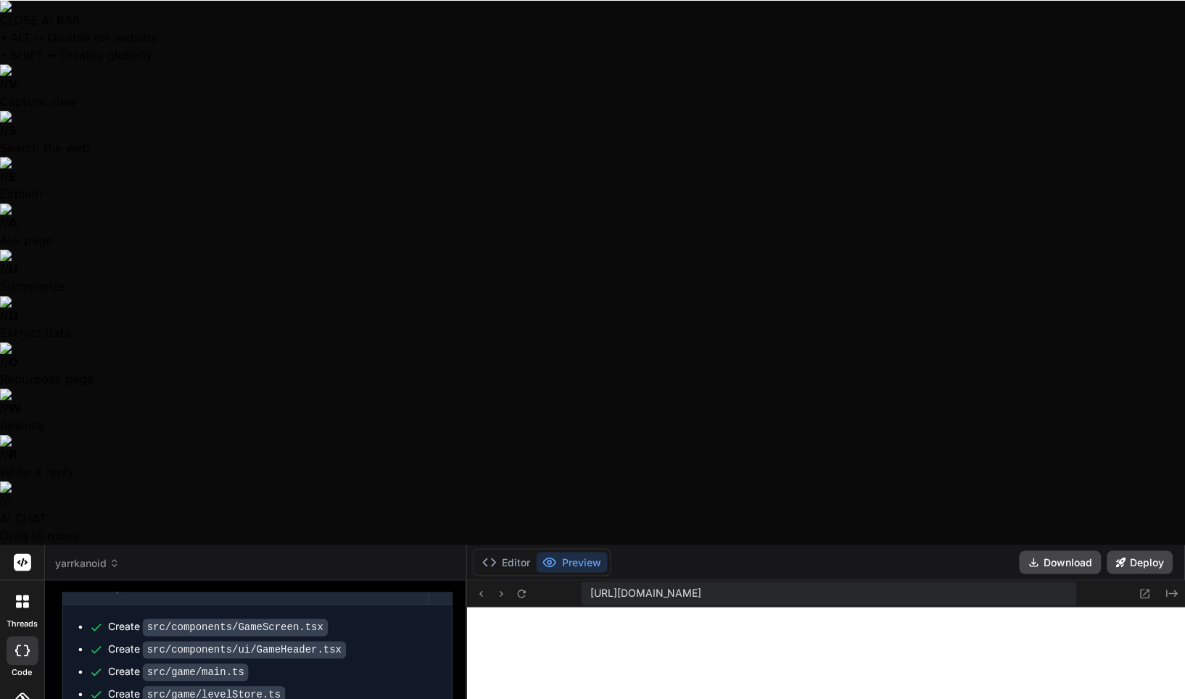
scroll to position [4947, 0]
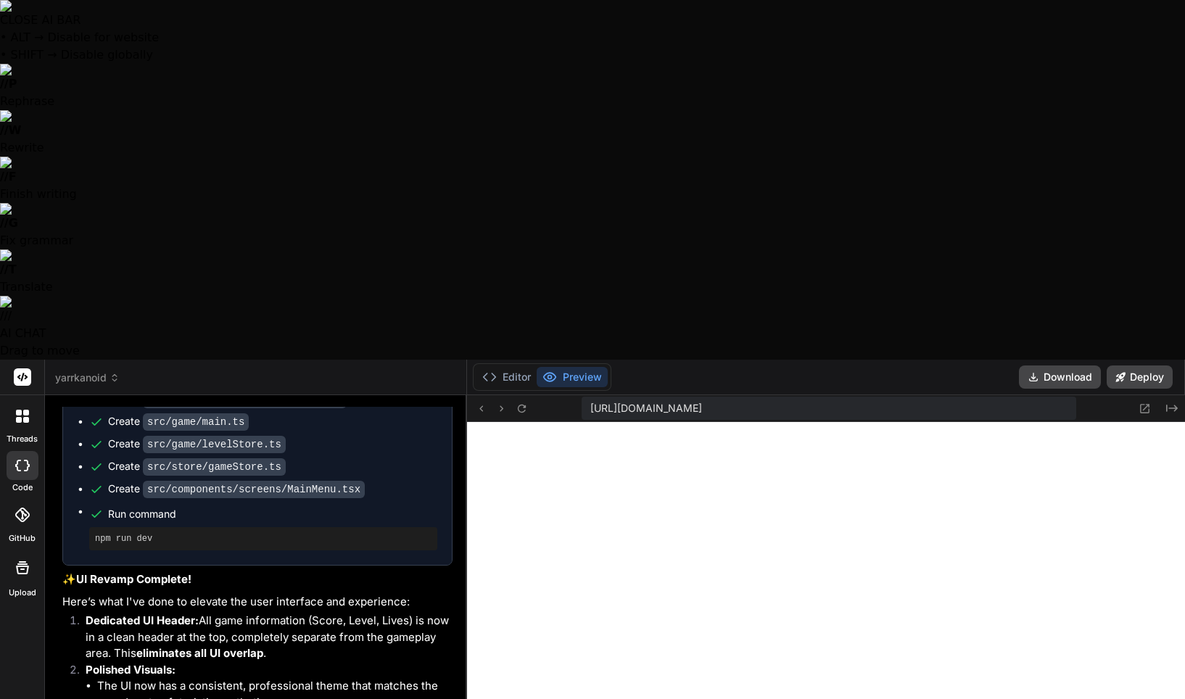
type textarea "Please adjust the "Press SPACE to launch!" text a"
type textarea "x"
type textarea "Please adjust the "Press SPACE to launch!" text a"
type textarea "x"
type textarea "Please adjust the "Press SPACE to launch!" text a b"
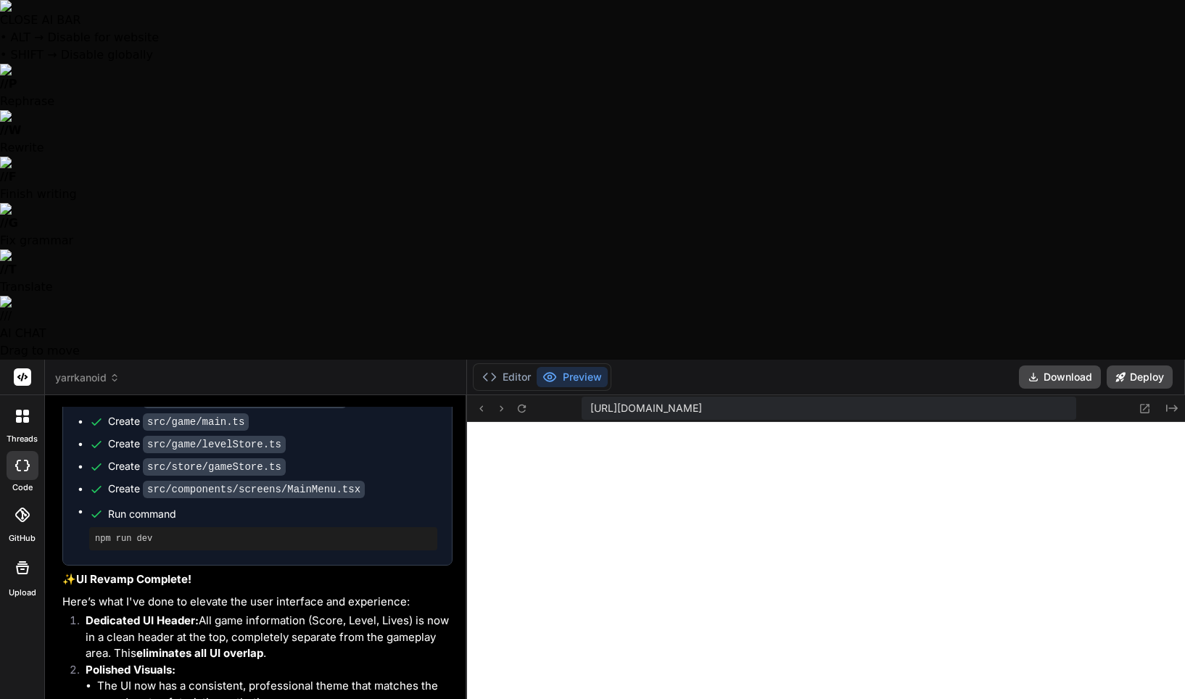
type textarea "x"
type textarea "Please adjust the "Press SPACE to launch!" text a bi"
type textarea "x"
type textarea "Please adjust the "Press SPACE to launch!" text a bit"
type textarea "x"
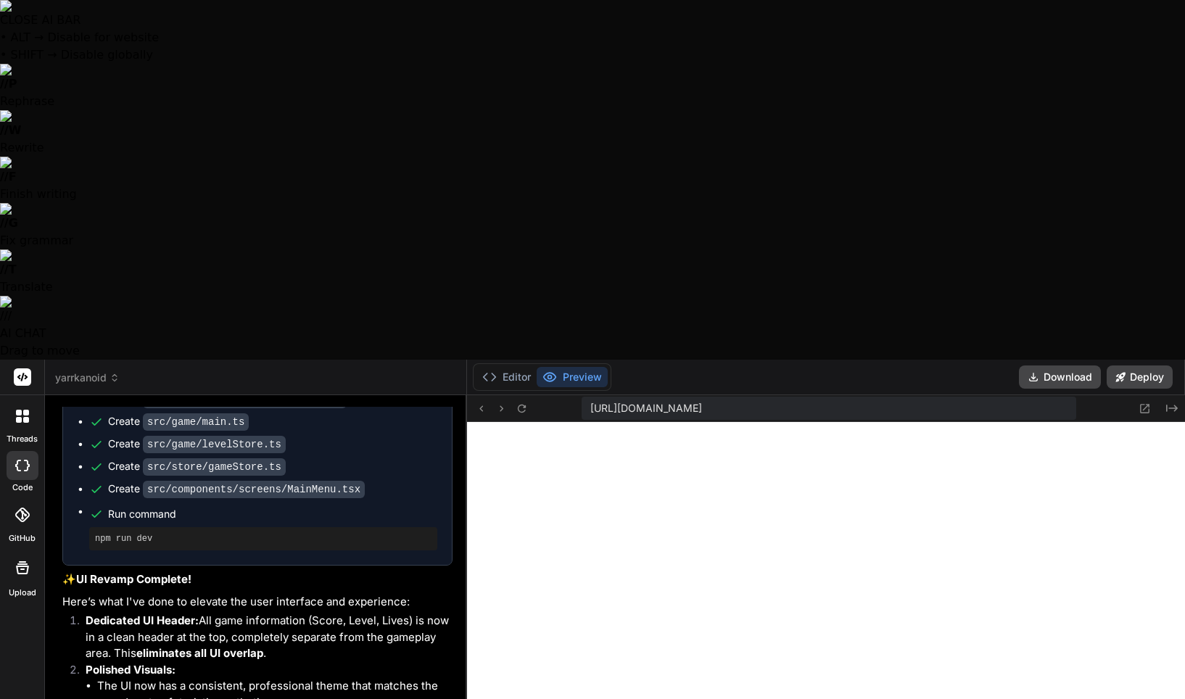
type textarea "Please adjust the "Press SPACE to launch!" text a bit"
type textarea "x"
type textarea "Please adjust the "Press SPACE to launch!" text a bit h"
type textarea "x"
type textarea "Please adjust the "Press SPACE to launch!" text a bit hi"
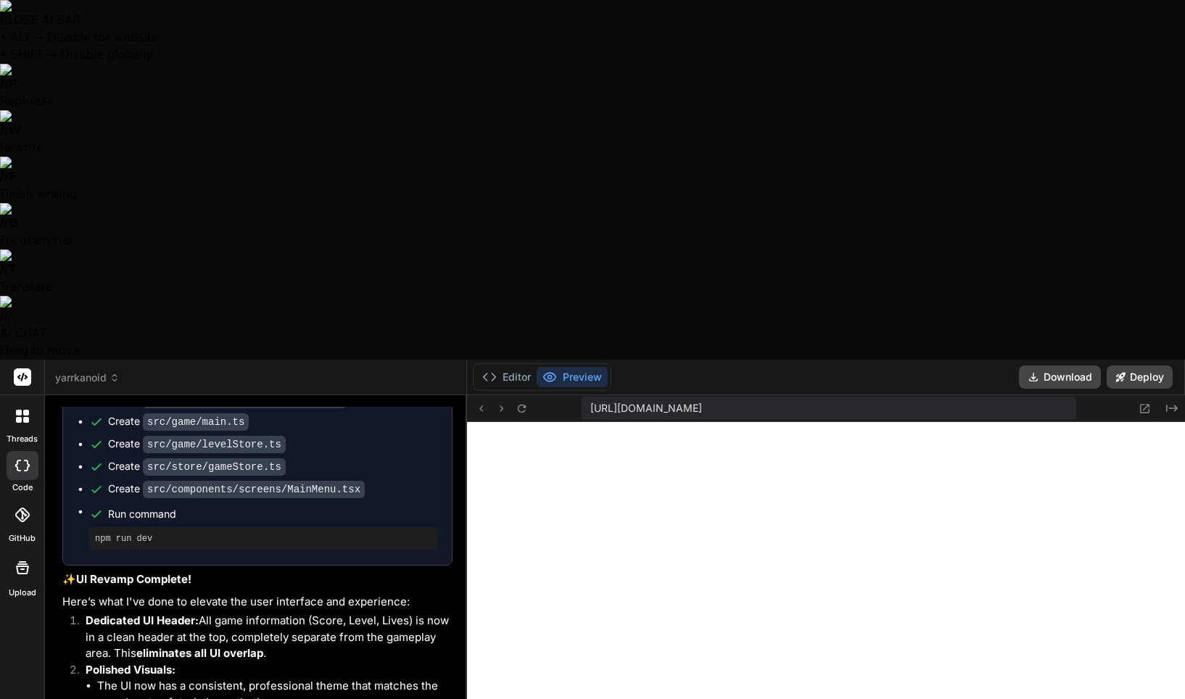
type textarea "x"
type textarea "Please adjust the "Press SPACE to launch!" text a bit hig"
type textarea "x"
type textarea "Please adjust the "Press SPACE to launch!" text a bit high"
type textarea "x"
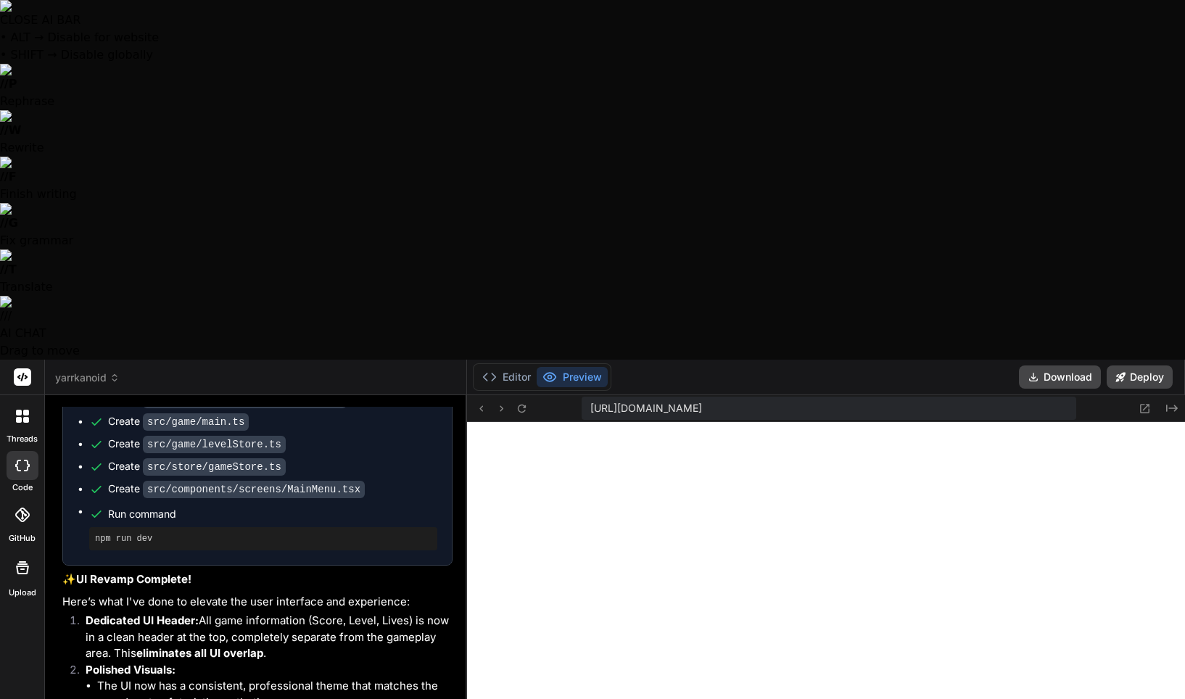
type textarea "Please adjust the "Press SPACE to launch!" text a bit hig"
type textarea "x"
type textarea "Please adjust the "Press SPACE to launch!" text a bit hi"
type textarea "x"
type textarea "Please adjust the "Press SPACE to launch!" text a bit h"
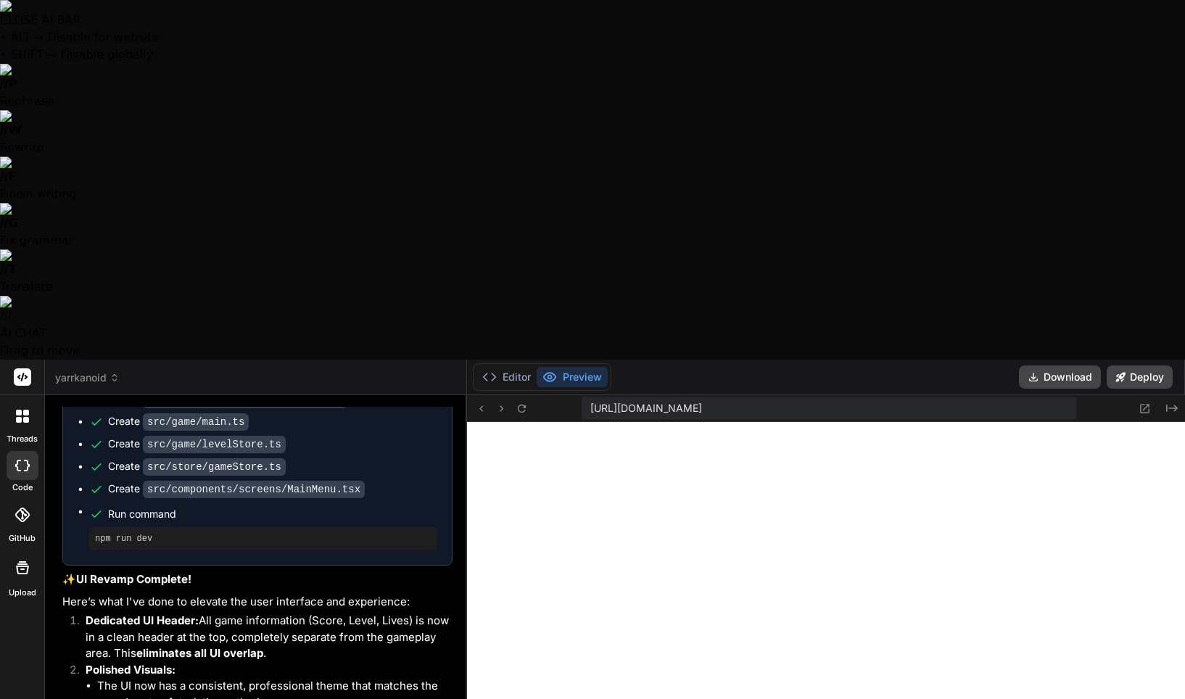
type textarea "x"
type textarea "Please adjust the "Press SPACE to launch!" text a bit"
type textarea "x"
type textarea "Please adjust the "Press SPACE to launch!" text a bit"
type textarea "x"
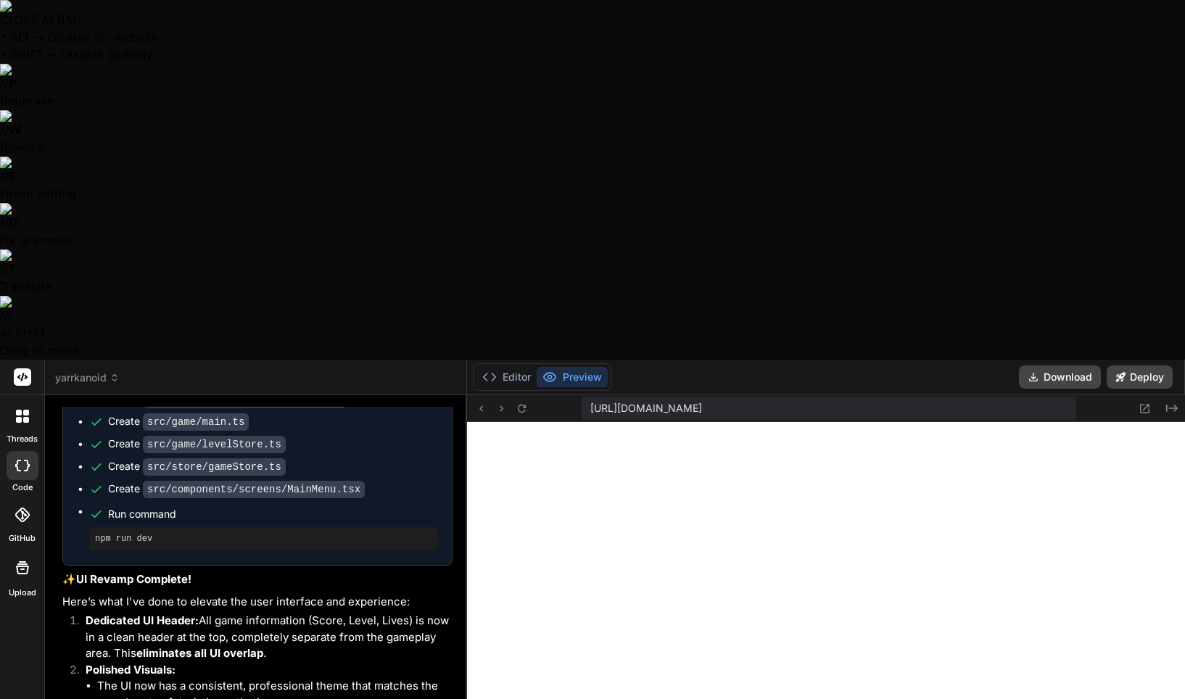
type textarea "Please adjust the "Press SPACE to launch!" text a bi"
type textarea "x"
type textarea "Please adjust the "Press SPACE to launch!" text a b"
type textarea "x"
type textarea "Please adjust the "Press SPACE to launch!" text a"
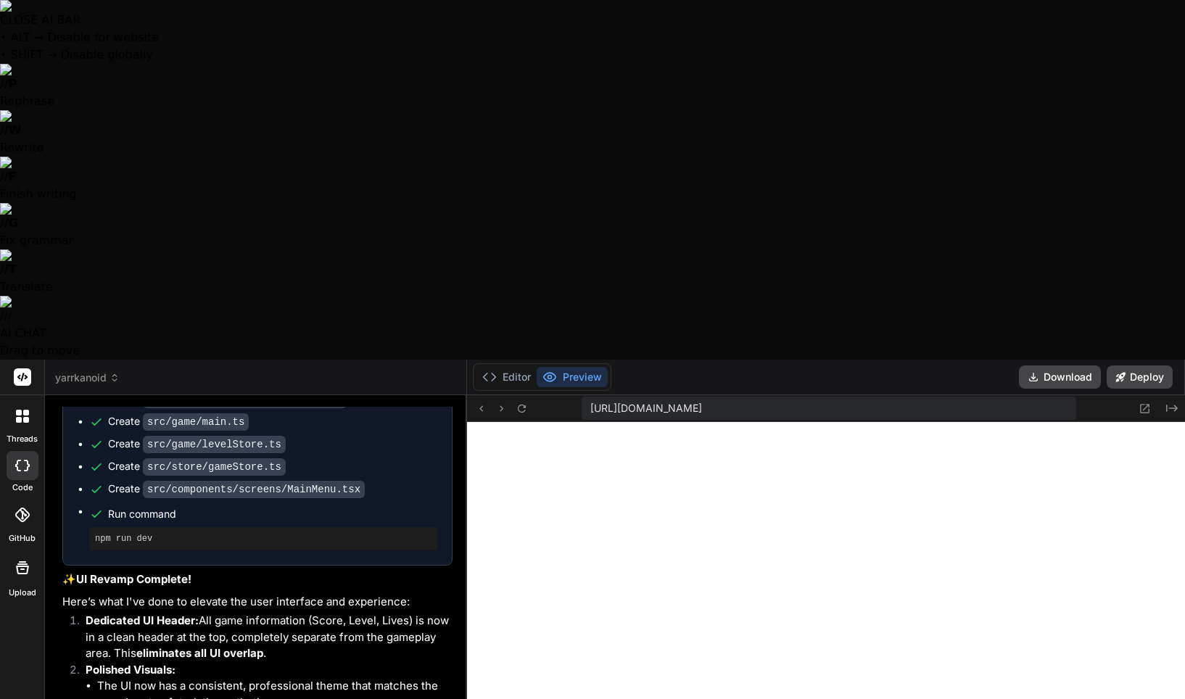
type textarea "x"
type textarea "Please adjust the "Press SPACE to launch!" text a"
type textarea "x"
type textarea "Please adjust the "Press SPACE to launch!" text"
type textarea "x"
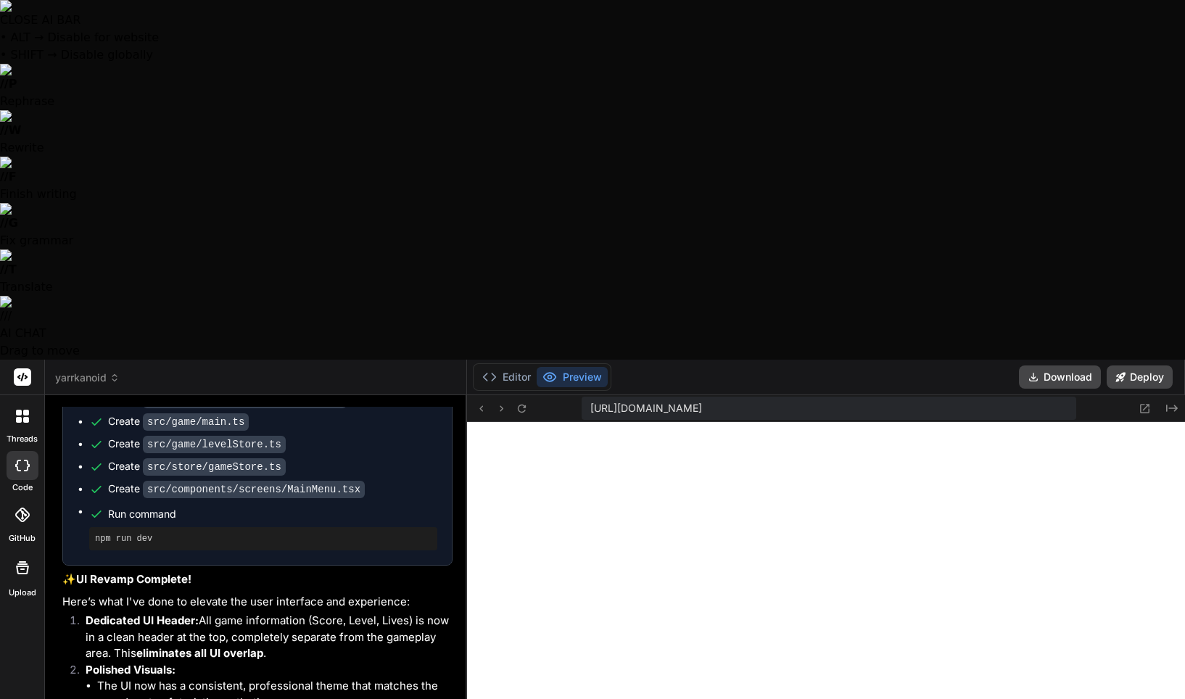
type textarea "Please adjust the "Press SPACE to launch!" text t"
type textarea "x"
type textarea "Please adjust the "Press SPACE to launch!" text to"
type textarea "x"
type textarea "Please adjust the "Press SPACE to launch!" text to"
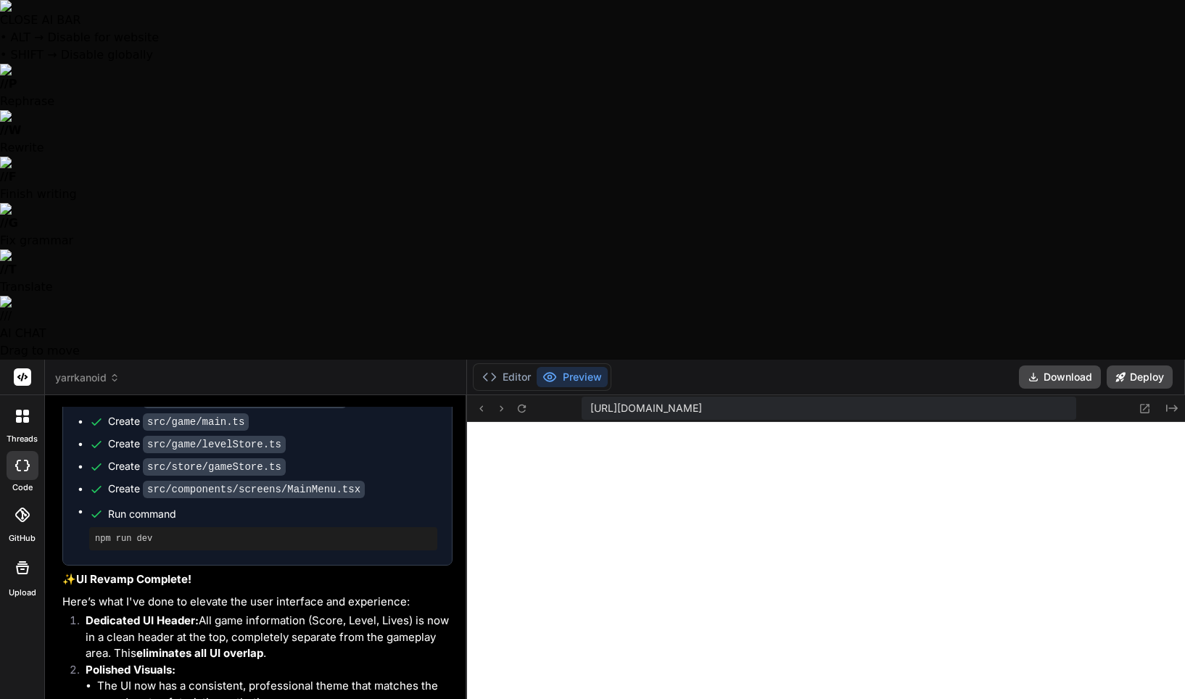
type textarea "x"
type textarea "Please adjust the "Press SPACE to launch!" text to c"
type textarea "x"
type textarea "Please adjust the "Press SPACE to launch!" text to ce"
type textarea "x"
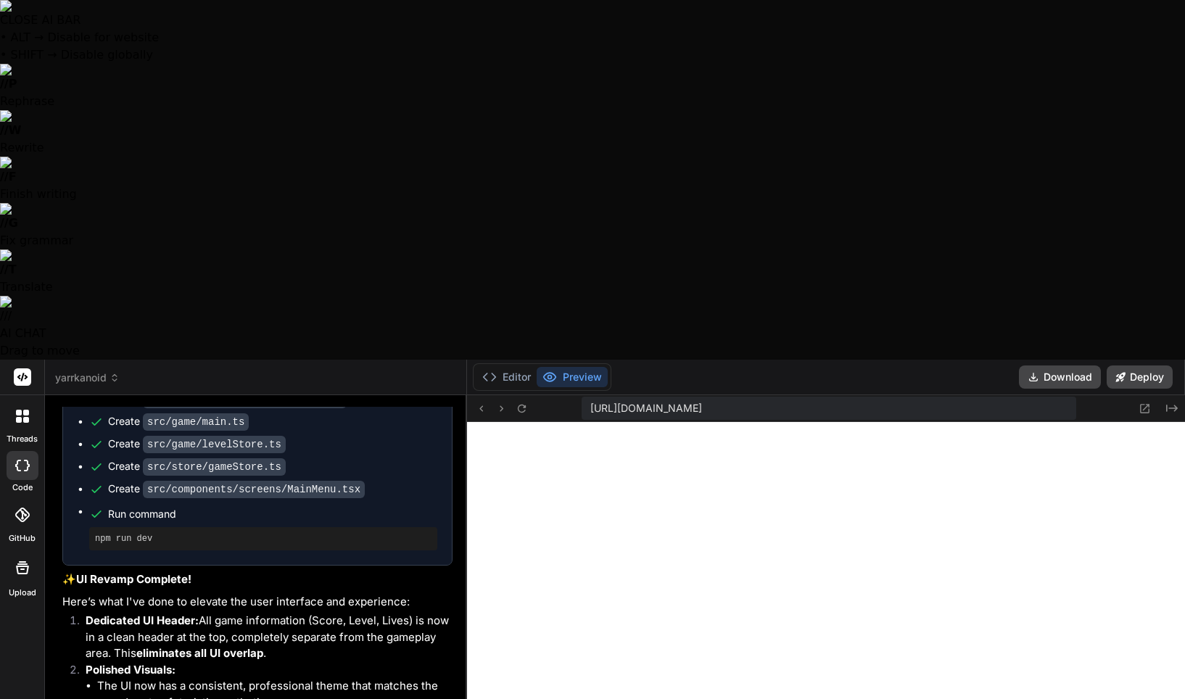
type textarea "Please adjust the "Press SPACE to launch!" text to cen"
type textarea "x"
type textarea "Please adjust the "Press SPACE to launch!" text to cent"
type textarea "x"
type textarea "Please adjust the "Press SPACE to launch!" text to cente"
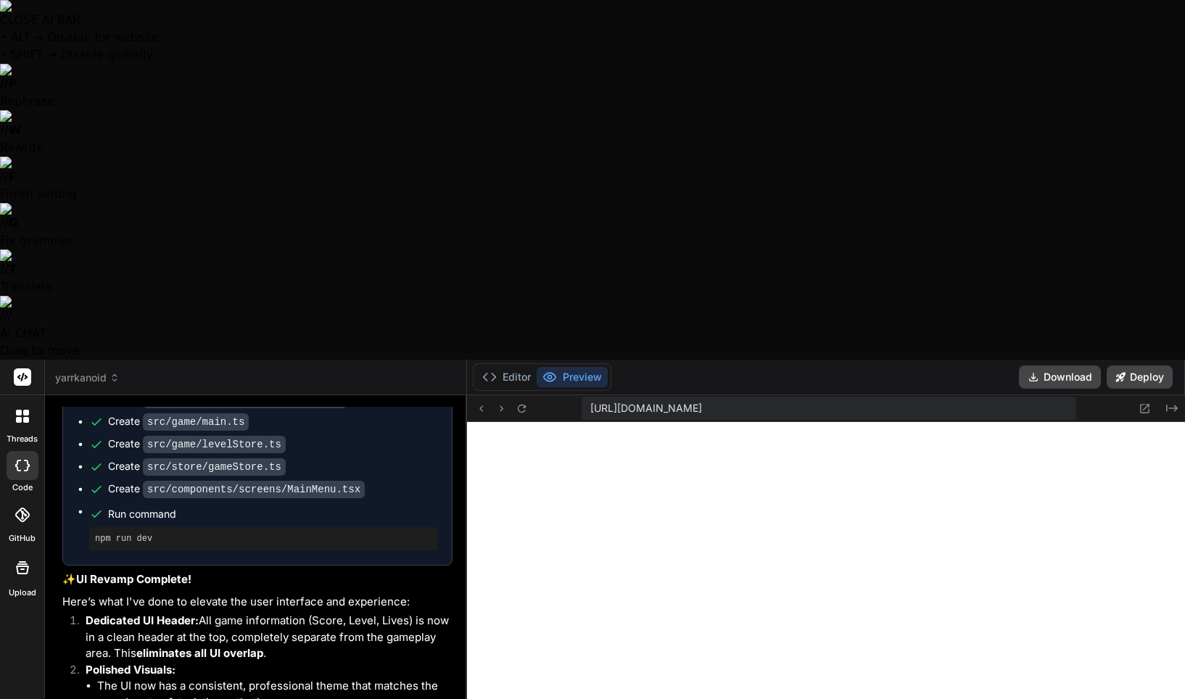
type textarea "x"
type textarea "Please adjust the "Press SPACE to launch!" text to center"
type textarea "x"
type textarea "Please adjust the "Press SPACE to launch!" text to center"
type textarea "x"
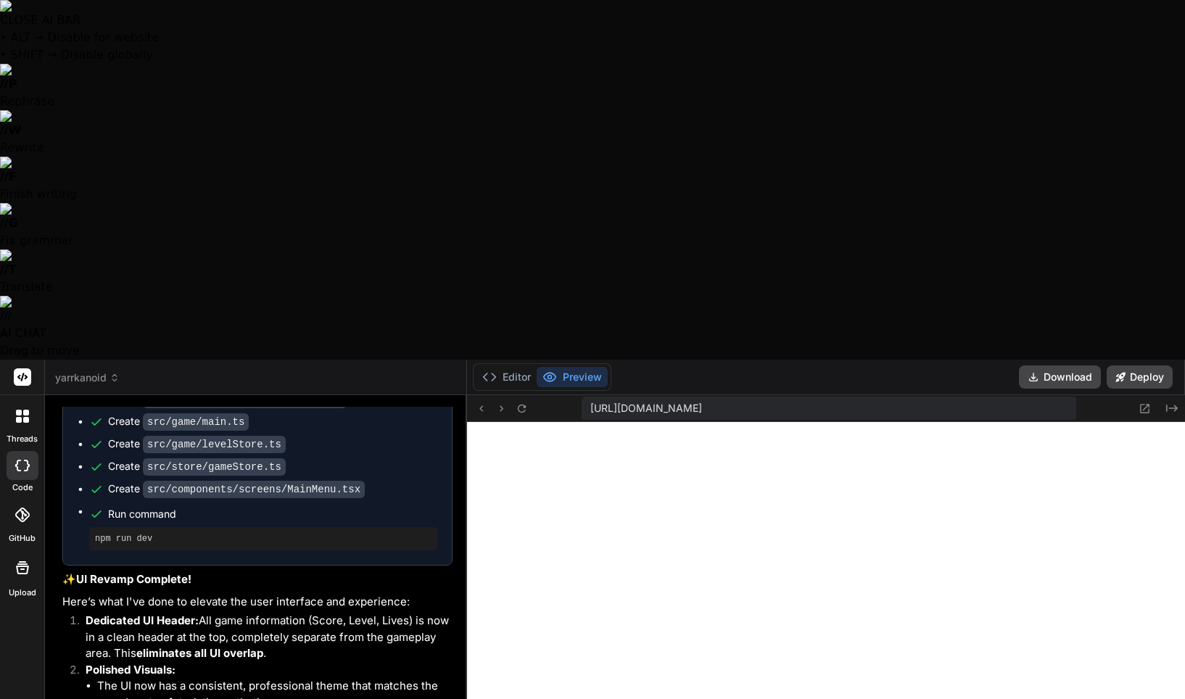
type textarea "Please adjust the "Press SPACE to launch!" text to center o"
type textarea "x"
type textarea "Please adjust the "Press SPACE to launch!" text to center of"
type textarea "x"
type textarea "Please adjust the "Press SPACE to launch!" text to center of"
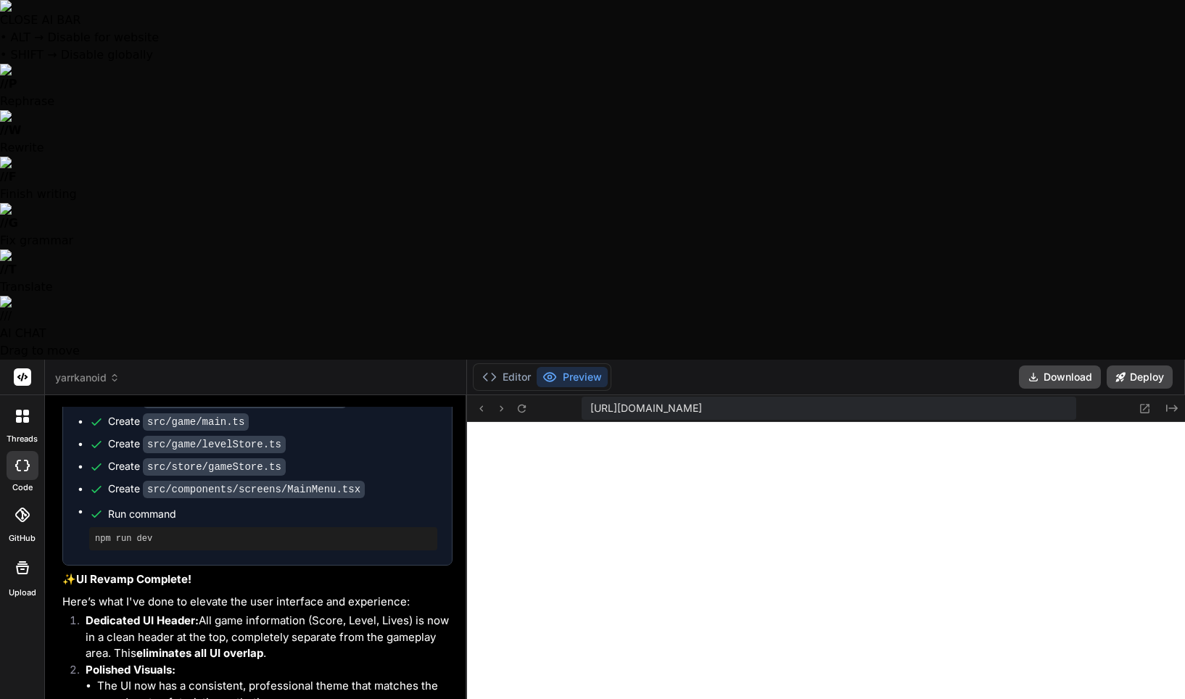
type textarea "x"
type textarea "Please adjust the "Press SPACE to launch!" text to center of t"
type textarea "x"
type textarea "Please adjust the "Press SPACE to launch!" text to center of th"
type textarea "x"
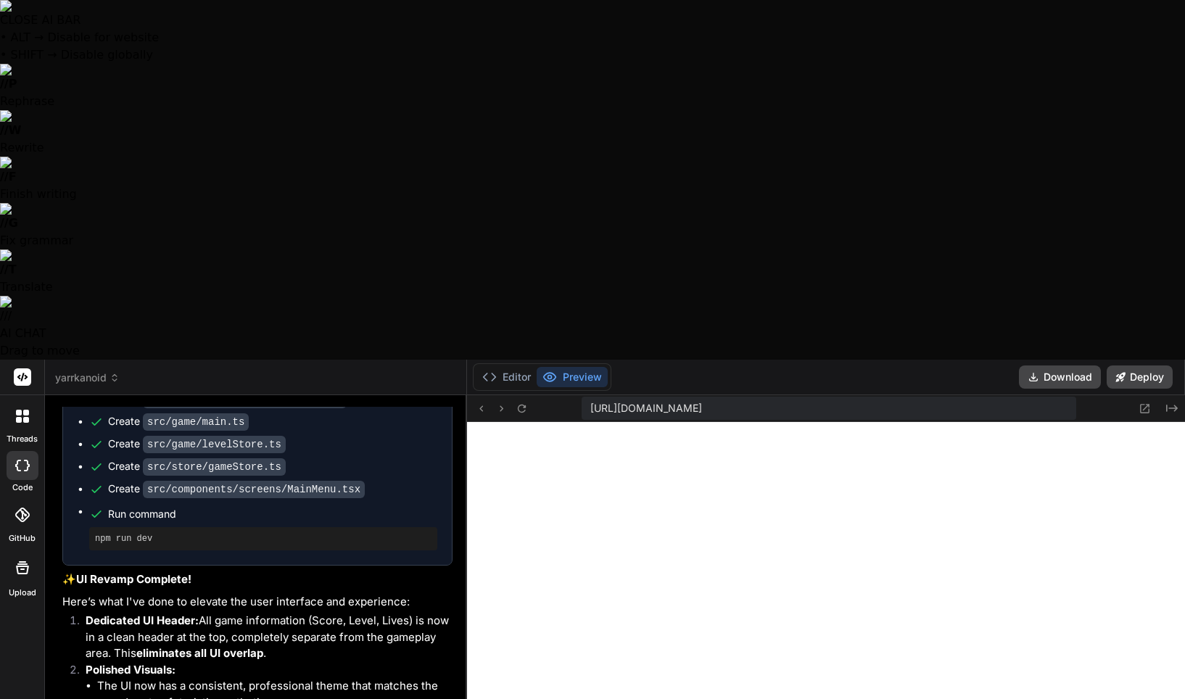
type textarea "Please adjust the "Press SPACE to launch!" text to center of the"
type textarea "x"
type textarea "Please adjust the "Press SPACE to launch!" text to center of the"
type textarea "x"
type textarea "Please adjust the "Press SPACE to launch!" text to center of the p"
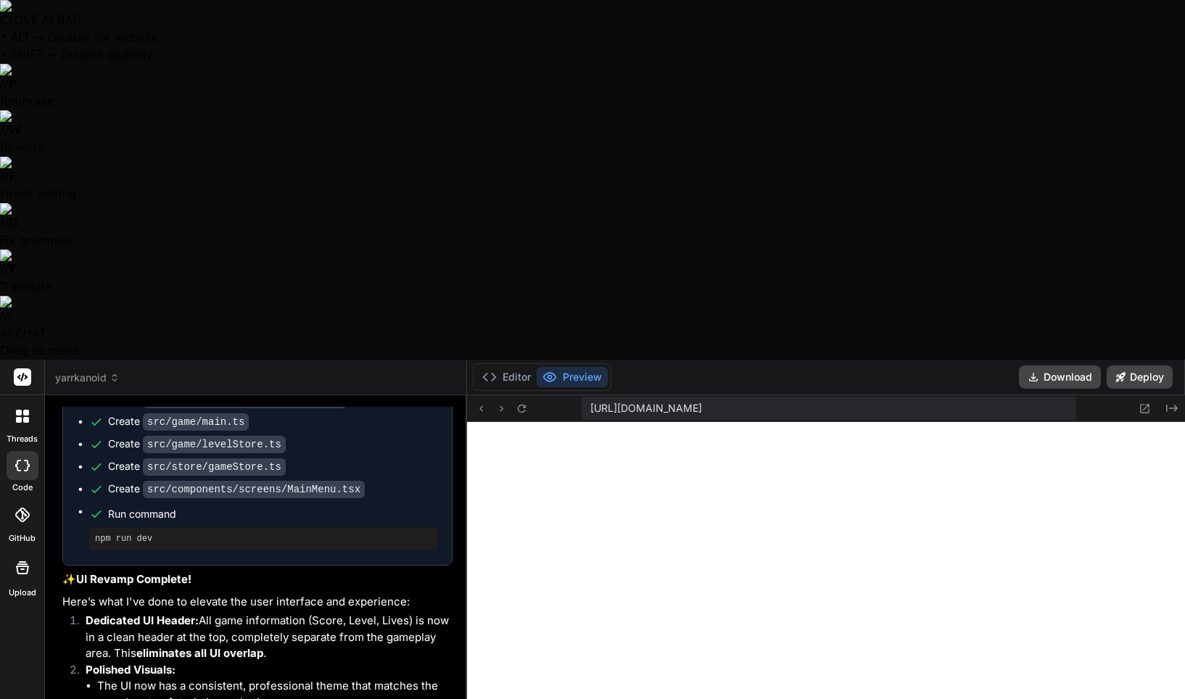
type textarea "x"
type textarea "Please adjust the "Press SPACE to launch!" text to center of the pl"
type textarea "x"
type textarea "Please adjust the "Press SPACE to launch!" text to center of the pla"
type textarea "x"
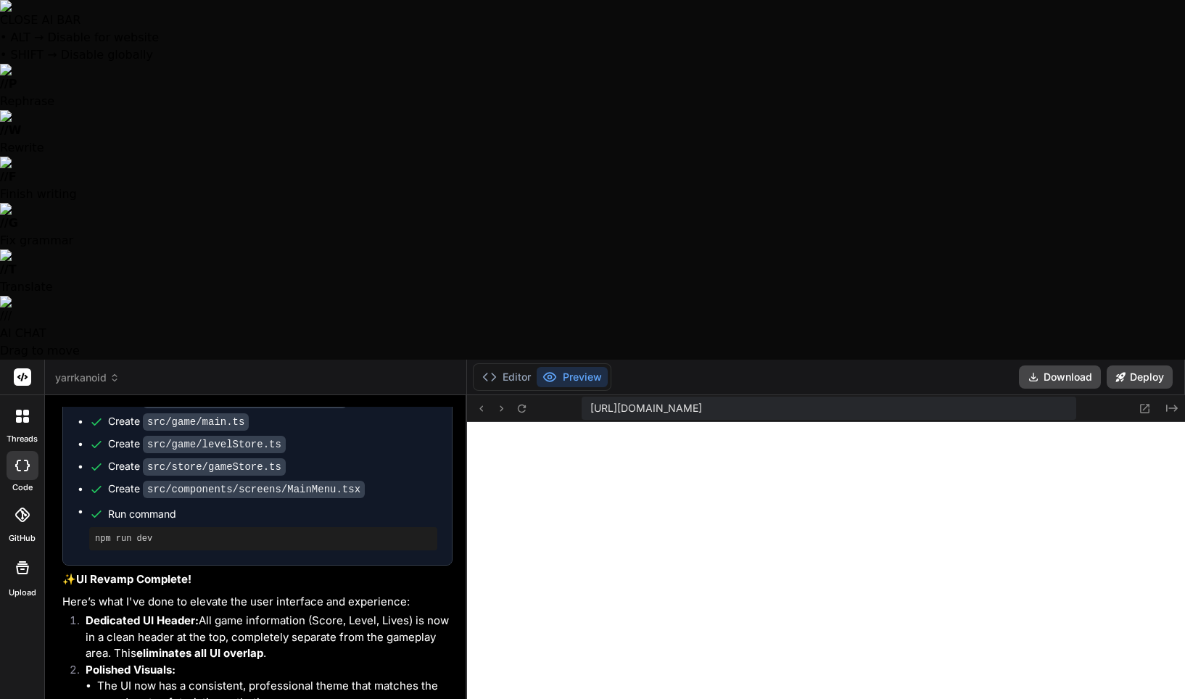
type textarea "Please adjust the "Press SPACE to launch!" text to center of the play"
type textarea "x"
type textarea "Please adjust the "Press SPACE to launch!" text to center of the play"
type textarea "x"
type textarea "Please adjust the "Press SPACE to launch!" text to center of the play a"
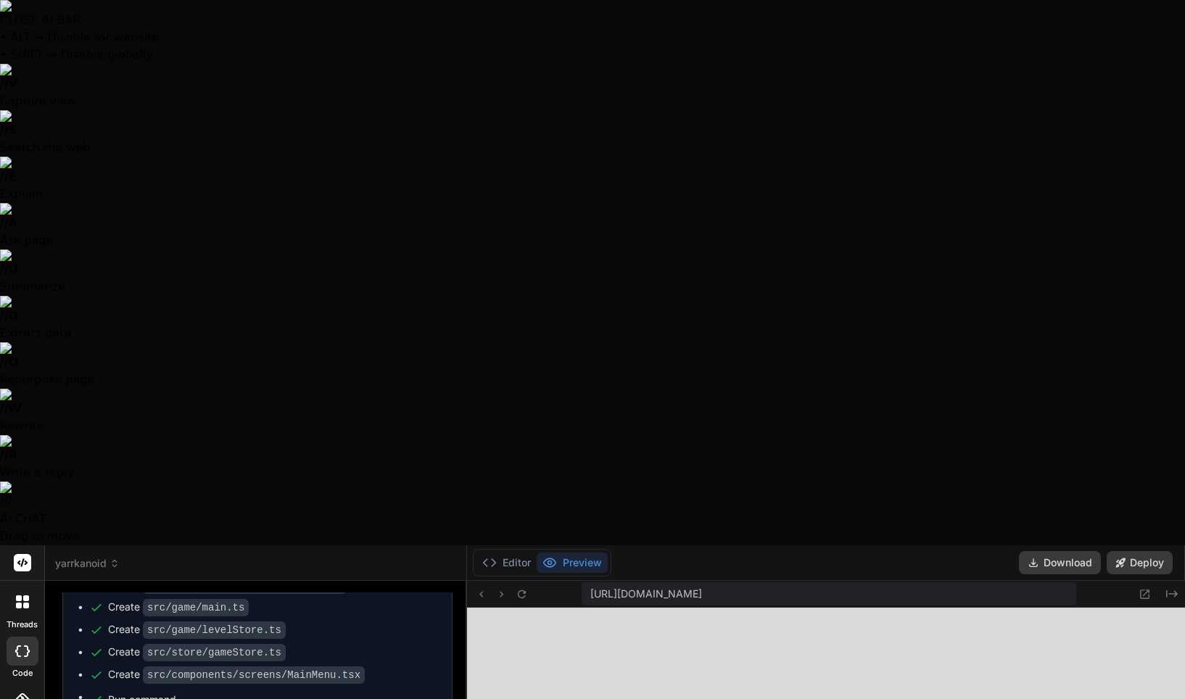
click at [315, 643] on div at bounding box center [592, 349] width 1185 height 699
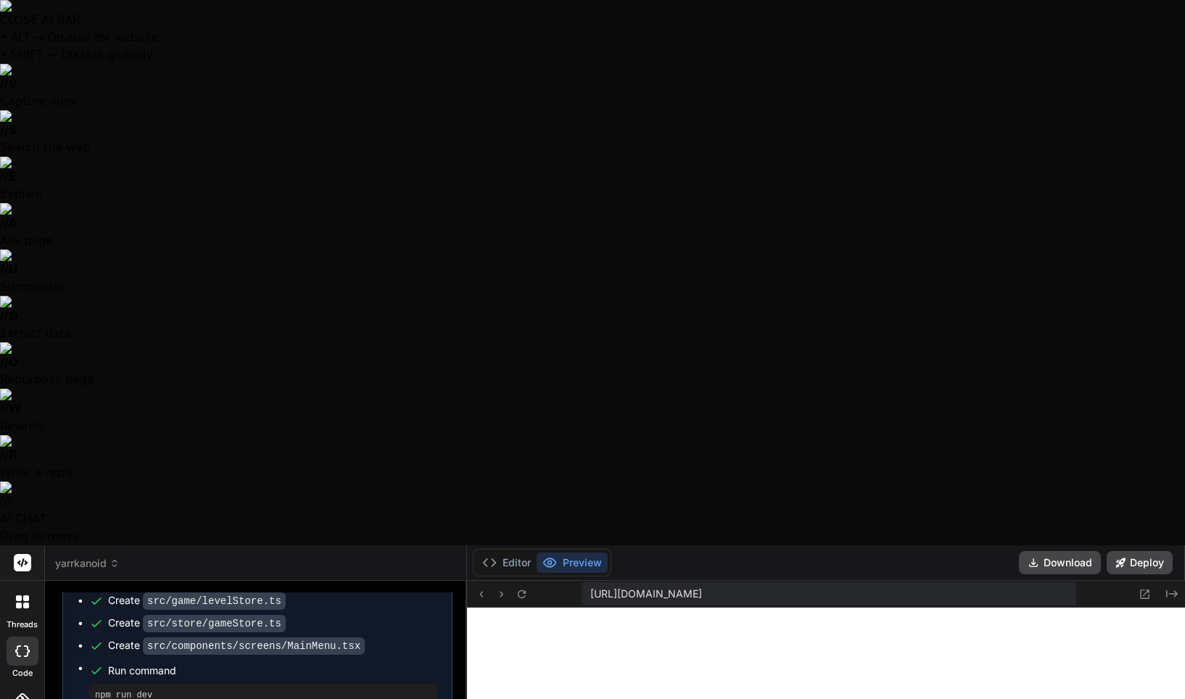
scroll to position [4981, 0]
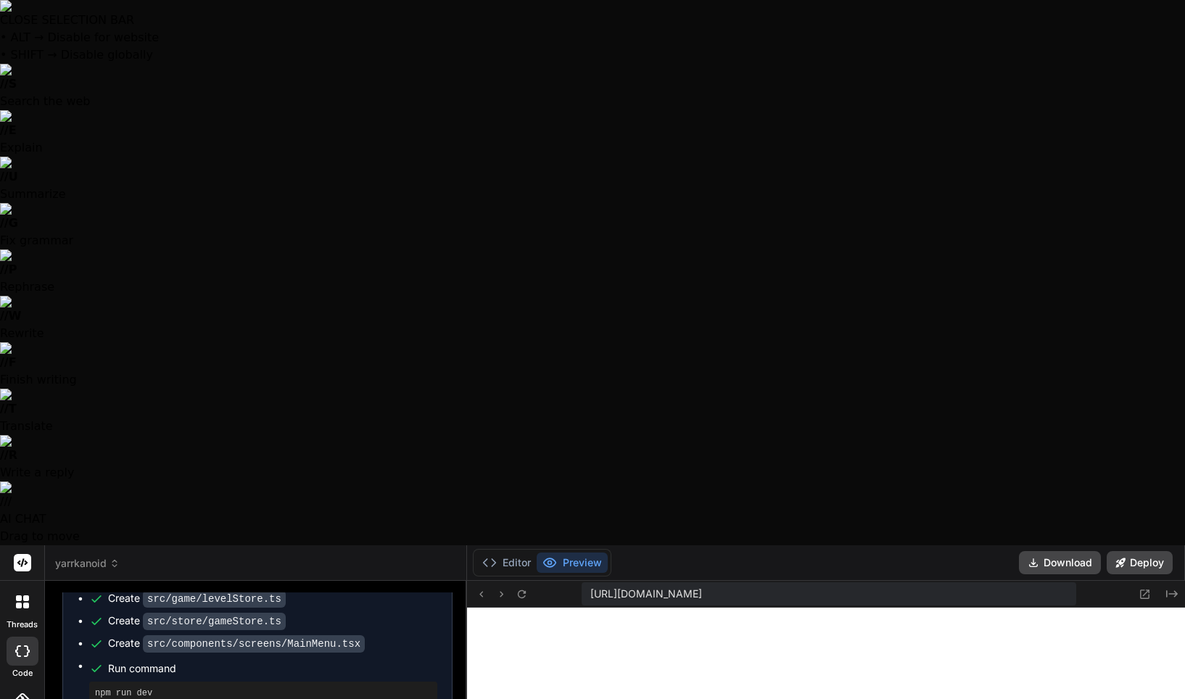
drag, startPoint x: 366, startPoint y: 618, endPoint x: 53, endPoint y: 573, distance: 316.4
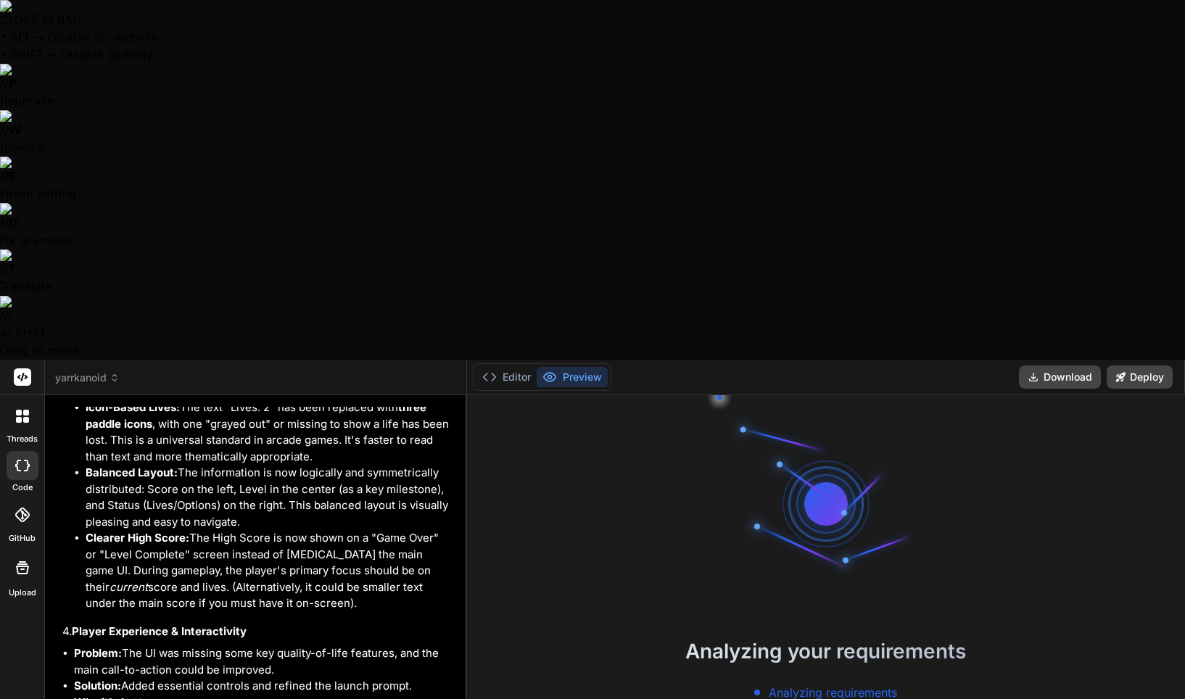
scroll to position [4100, 0]
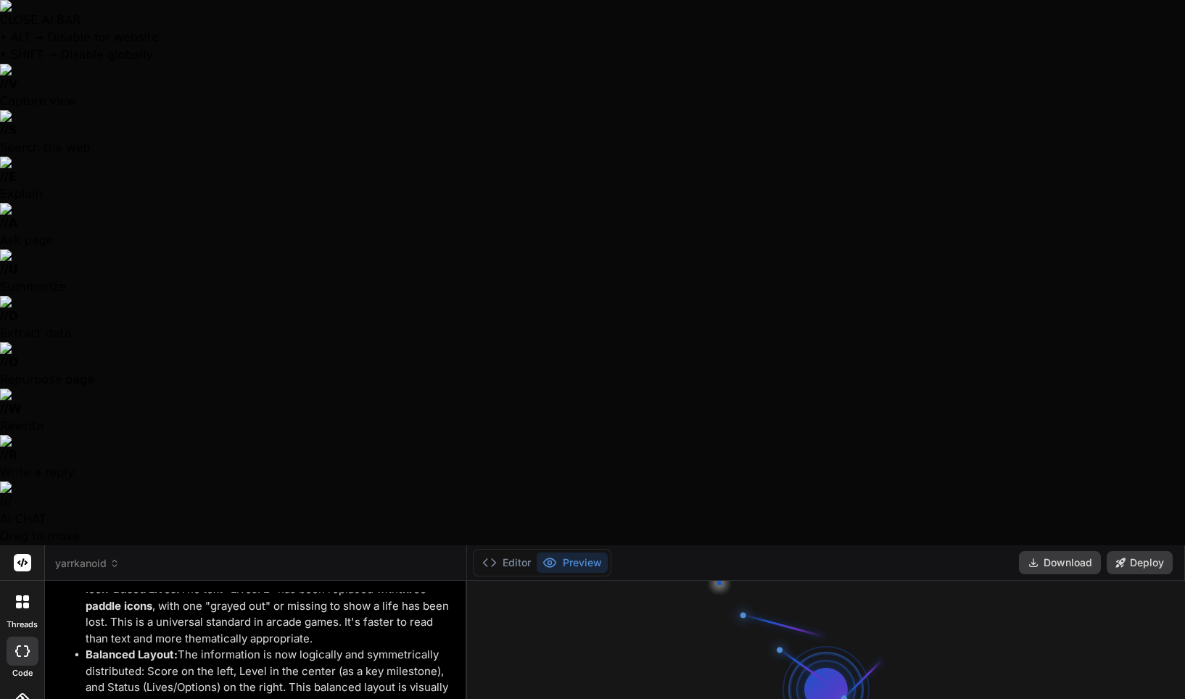
type textarea "x"
type input "C:\fakepath\Näyttökuva [DATE] kello 13.24.44.png"
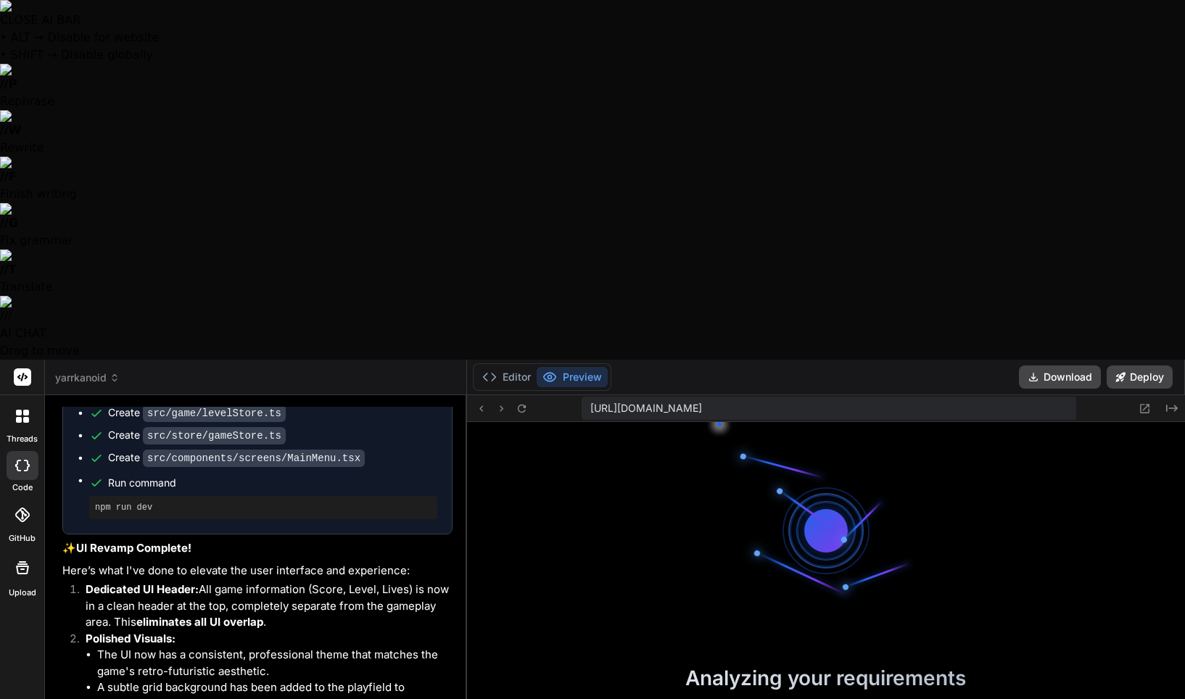
scroll to position [399, 0]
type textarea "x"
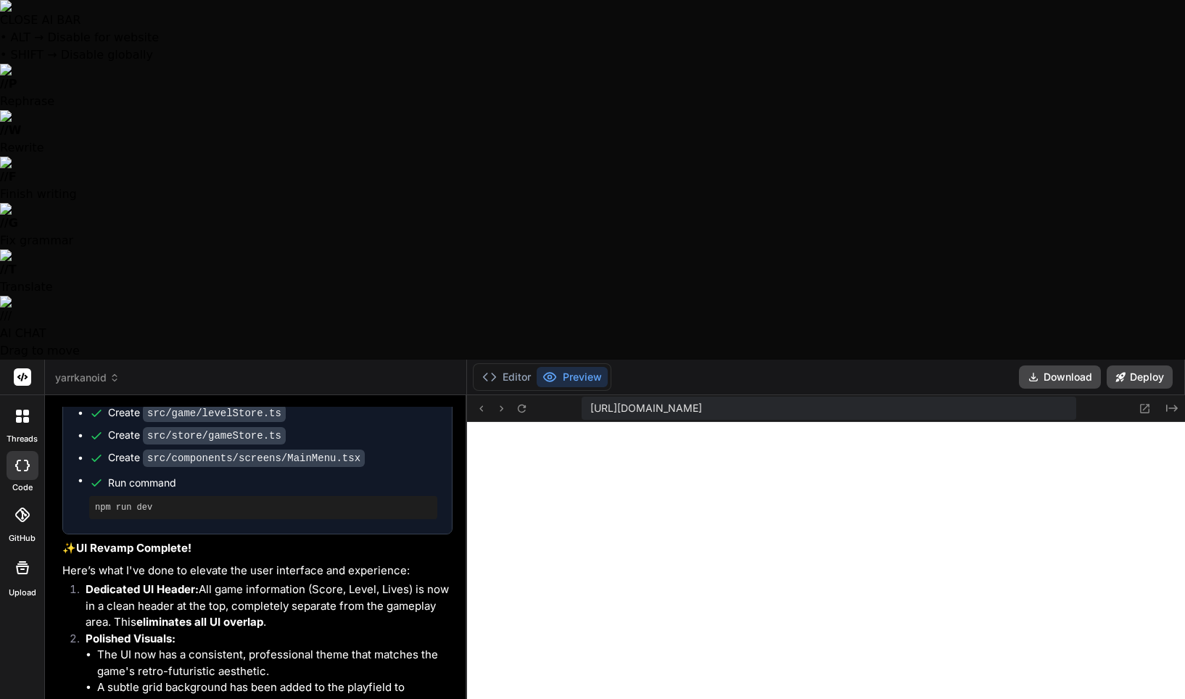
type textarea "Please adjust the "Press SPACE to launch!" text to center of the play area as i…"
type textarea "x"
type textarea "Please adjust the "Press SPACE to launch!" text to center of the play area as i…"
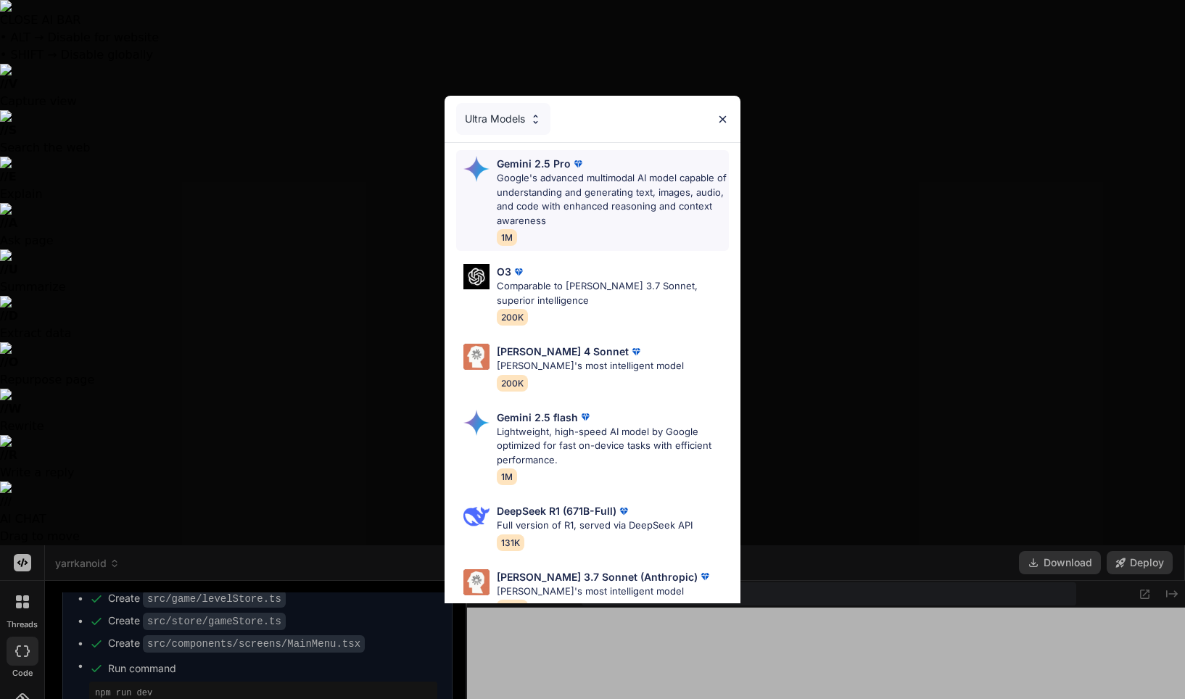
click at [576, 186] on p "Google's advanced multimodal AI model capable of understanding and generating t…" at bounding box center [613, 199] width 233 height 57
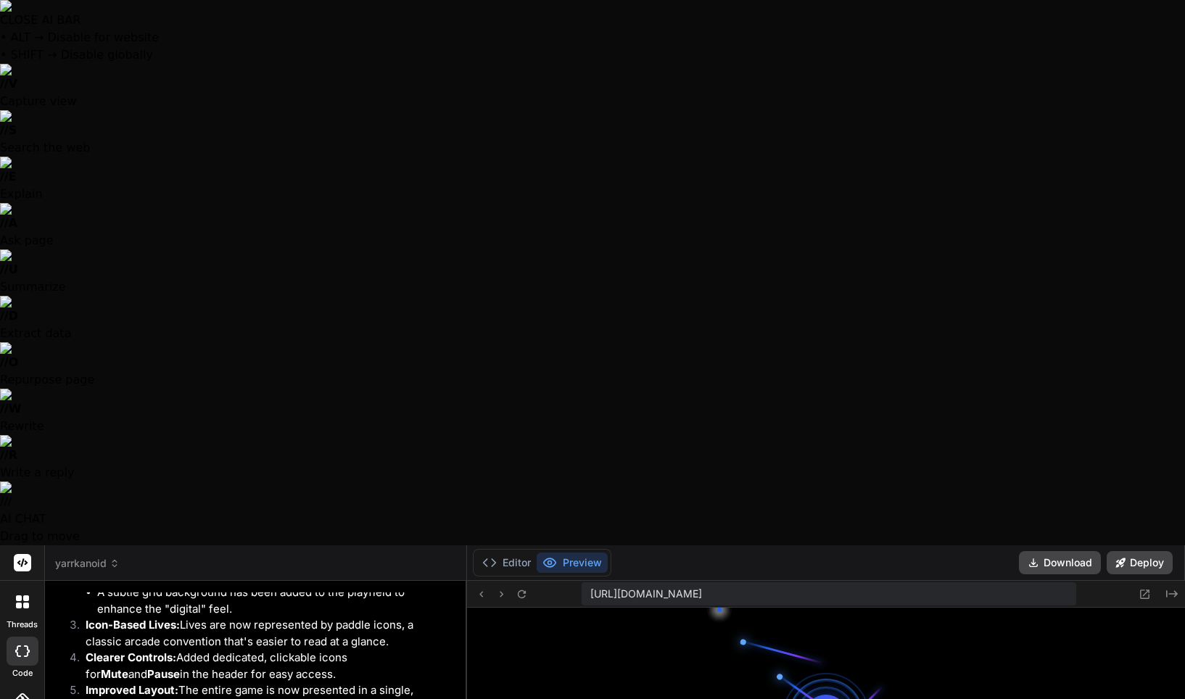
scroll to position [620, 0]
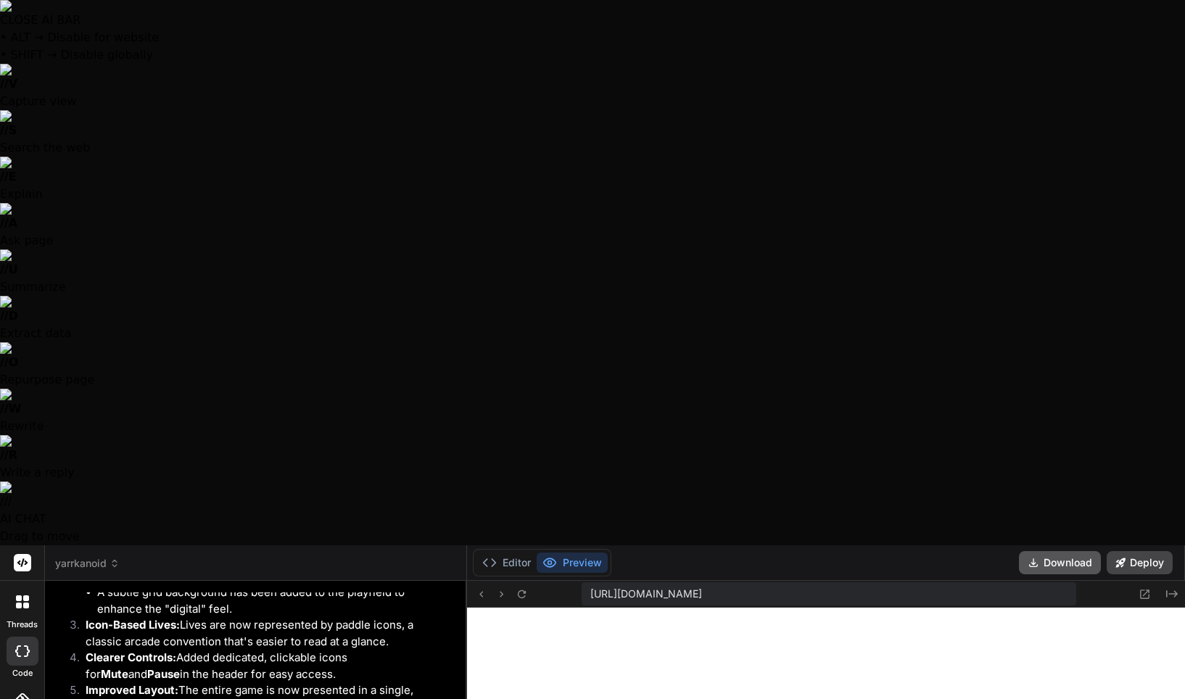
click at [1066, 551] on button "Download" at bounding box center [1060, 562] width 82 height 23
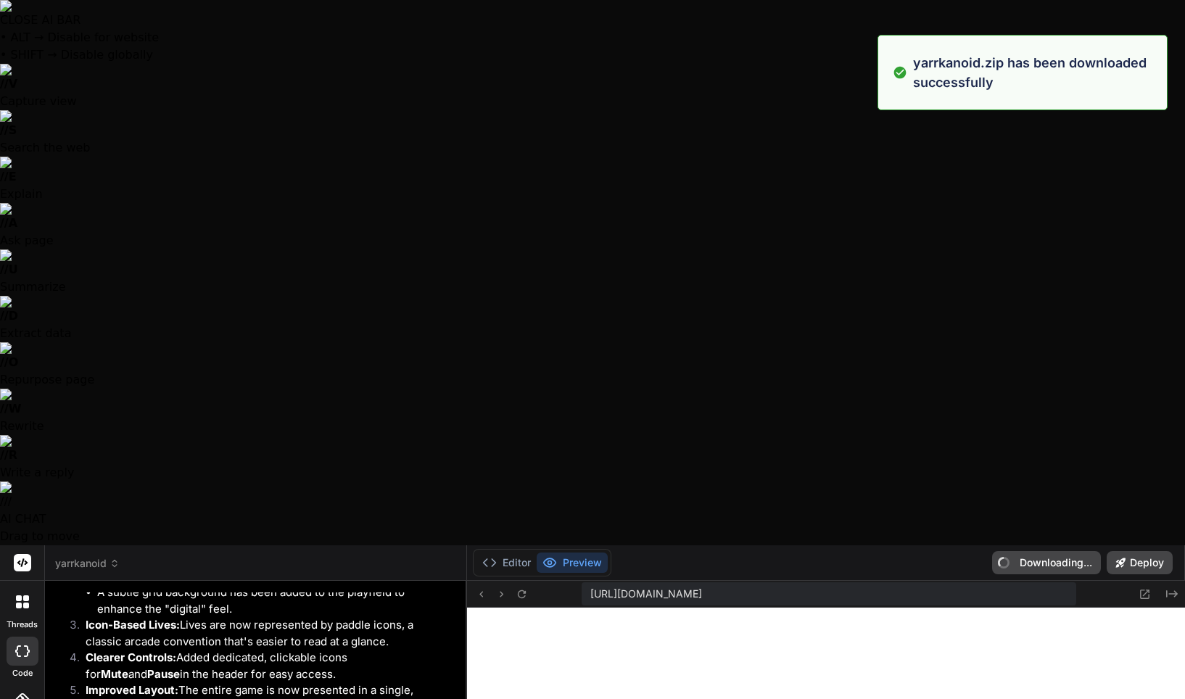
type textarea "x"
